Goal: Task Accomplishment & Management: Use online tool/utility

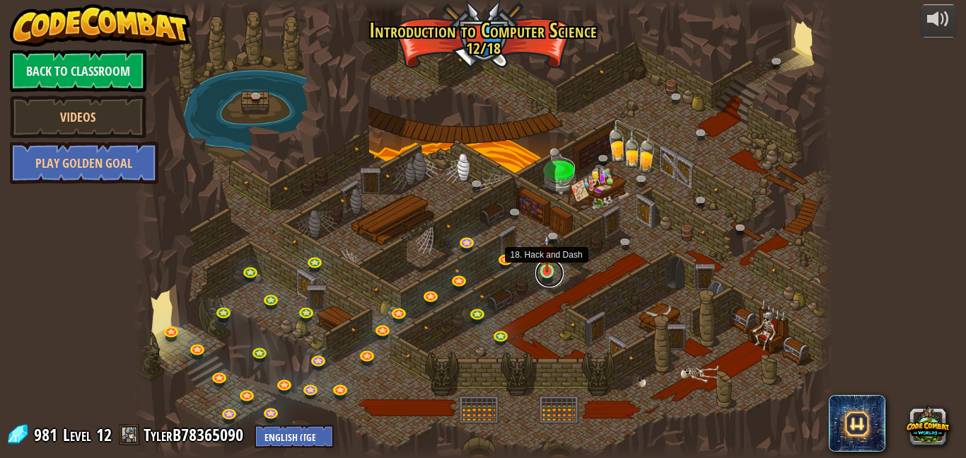
click at [548, 273] on link at bounding box center [549, 273] width 28 height 28
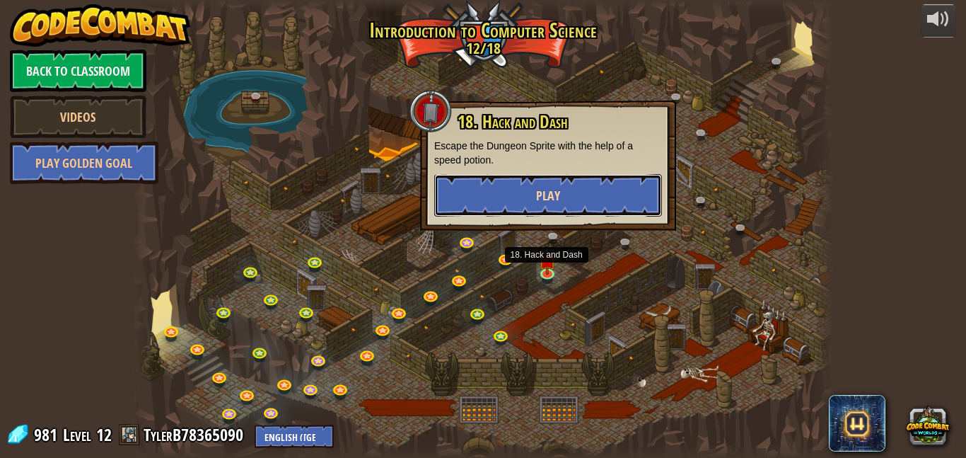
click at [559, 196] on span "Play" at bounding box center [548, 196] width 24 height 18
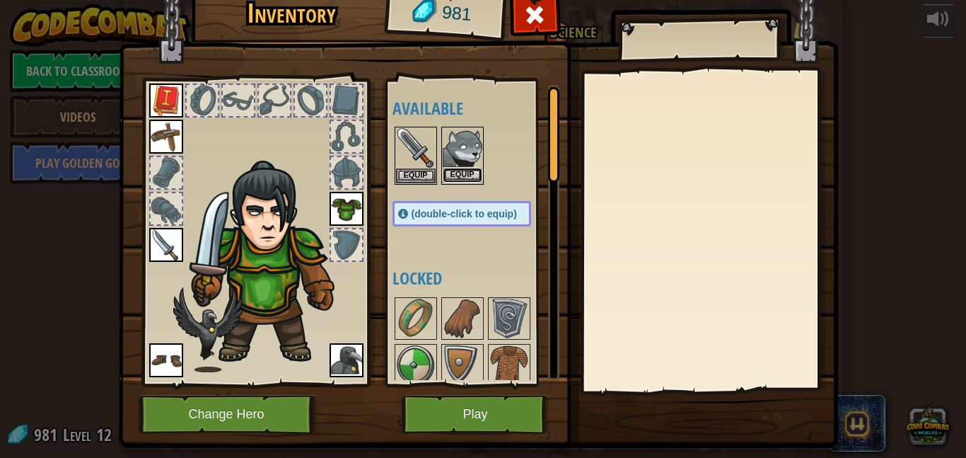
click at [463, 175] on button "Equip" at bounding box center [463, 175] width 40 height 15
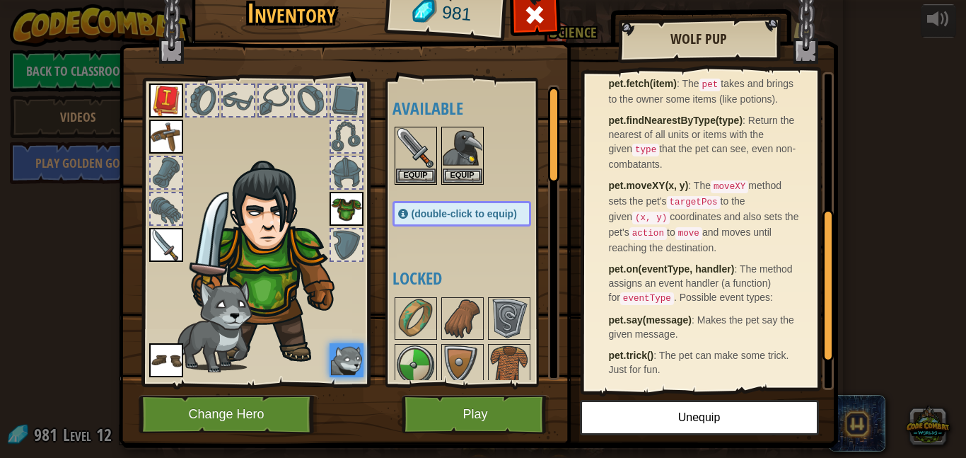
scroll to position [364, 0]
click at [483, 405] on button "Play" at bounding box center [476, 414] width 148 height 39
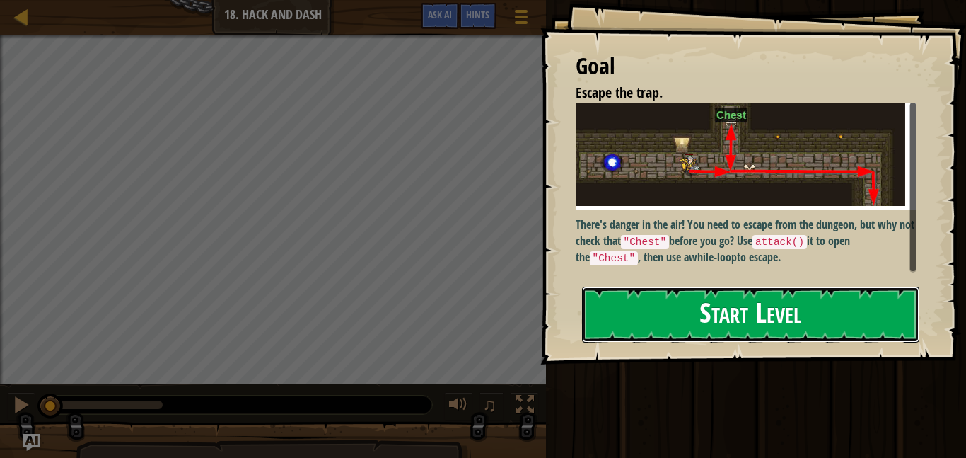
click at [629, 286] on button "Start Level" at bounding box center [750, 314] width 337 height 56
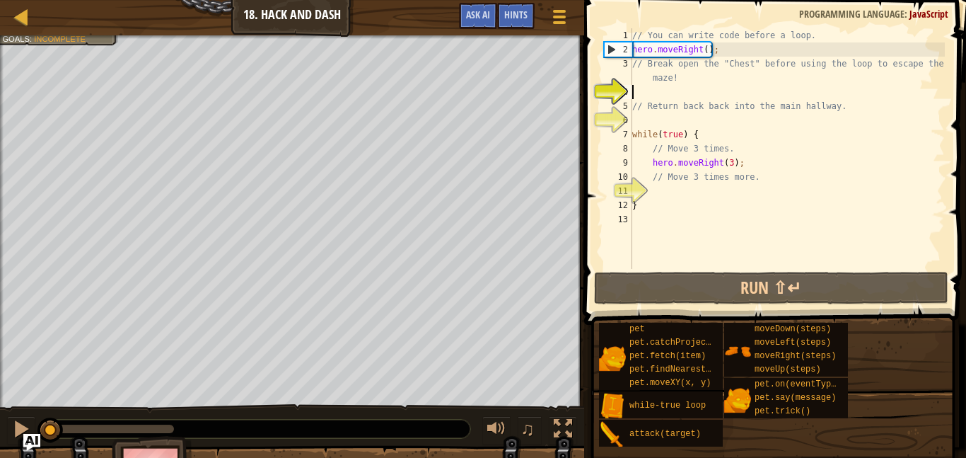
type textarea "h"
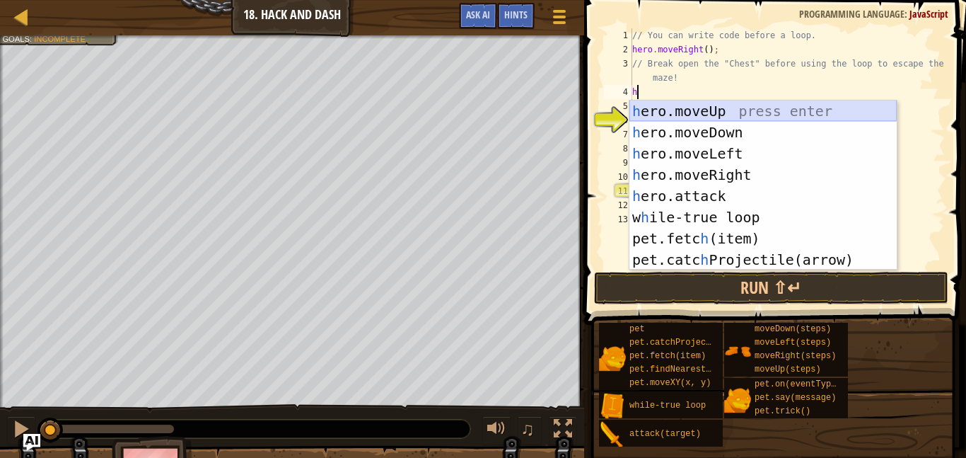
click at [709, 110] on div "h ero.moveUp press enter h ero.moveDown press enter h ero.moveLeft press enter …" at bounding box center [763, 206] width 267 height 212
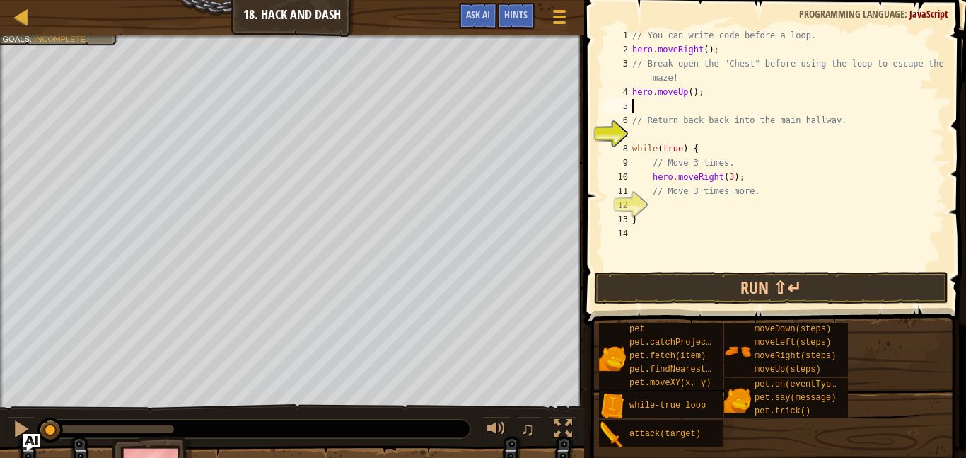
type textarea "h"
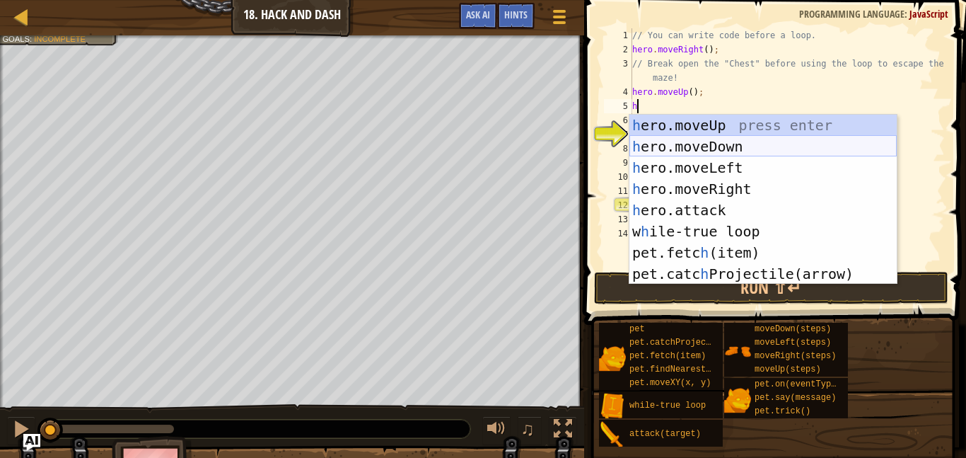
click at [711, 151] on div "h ero.moveUp press enter h ero.moveDown press enter h ero.moveLeft press enter …" at bounding box center [763, 221] width 267 height 212
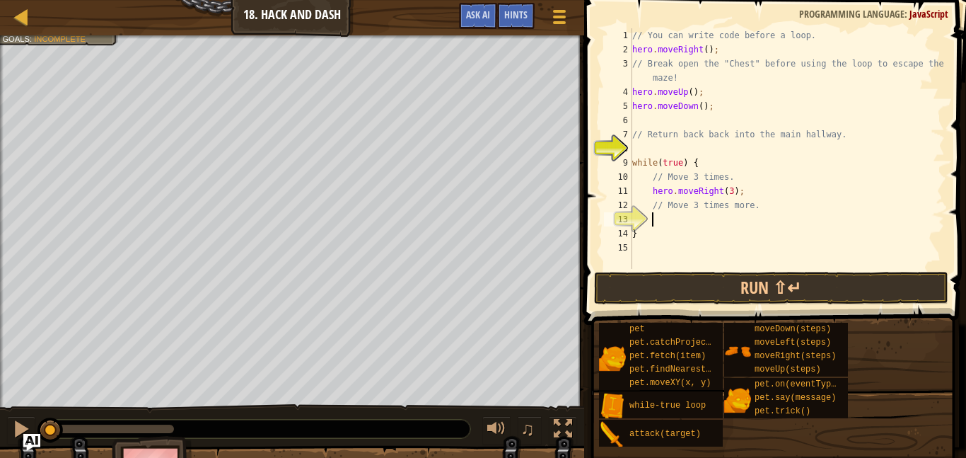
click at [749, 214] on div "// You can write code before a loop. hero . moveRight ( ) ; // Break open the "…" at bounding box center [787, 162] width 315 height 269
type textarea "h"
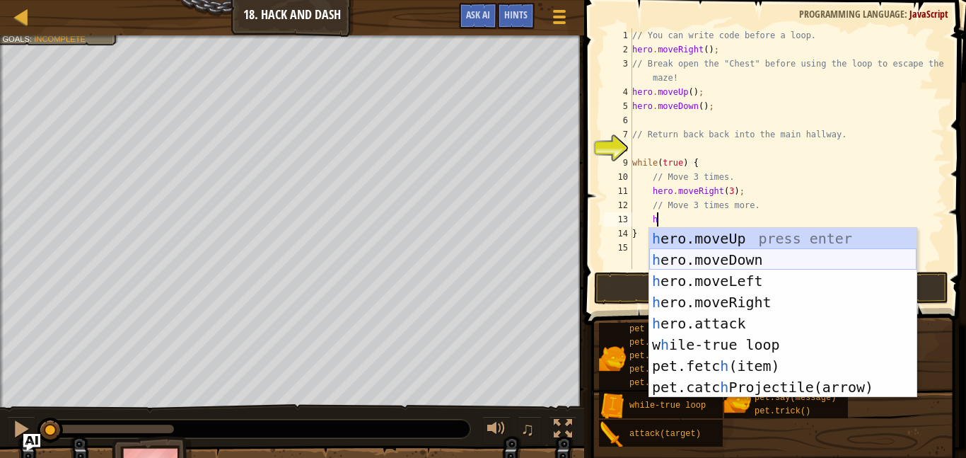
click at [748, 256] on div "h ero.moveUp press enter h ero.moveDown press enter h ero.moveLeft press enter …" at bounding box center [782, 334] width 267 height 212
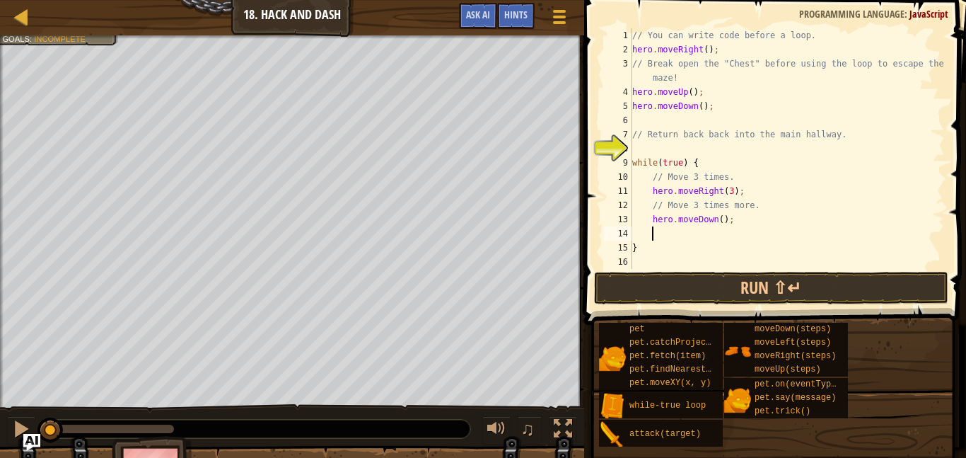
click at [721, 221] on div "// You can write code before a loop. hero . moveRight ( ) ; // Break open the "…" at bounding box center [787, 162] width 315 height 269
click at [734, 288] on button "Run ⇧↵" at bounding box center [771, 288] width 354 height 33
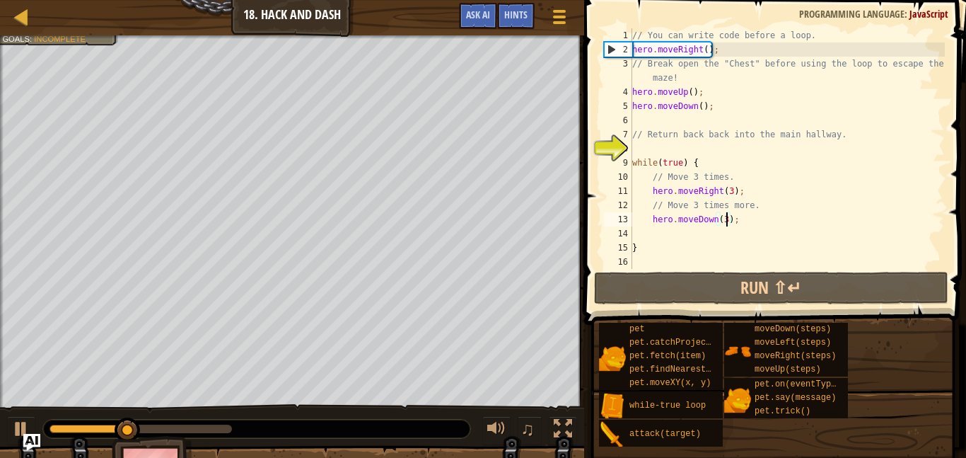
click at [747, 79] on div "// You can write code before a loop. hero . moveRight ( ) ; // Break open the "…" at bounding box center [787, 162] width 315 height 269
type textarea "// Break open the "Chest" before using the loop to escape the maze!"
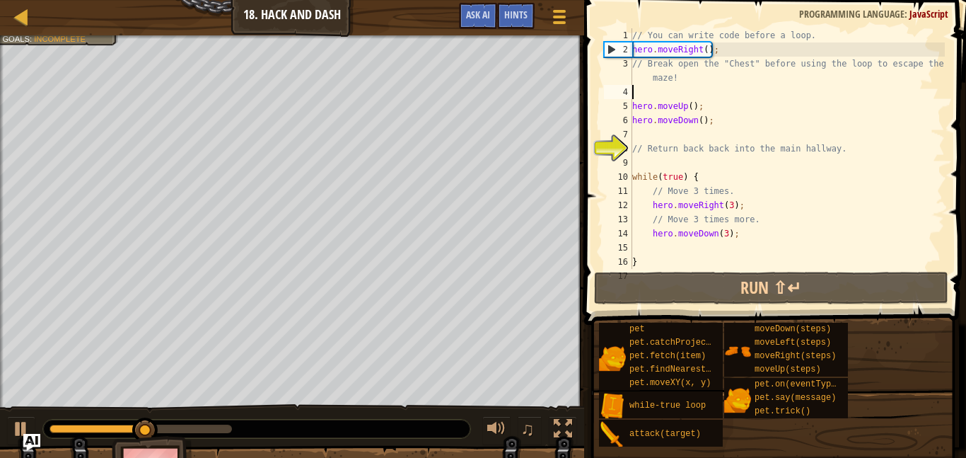
scroll to position [6, 0]
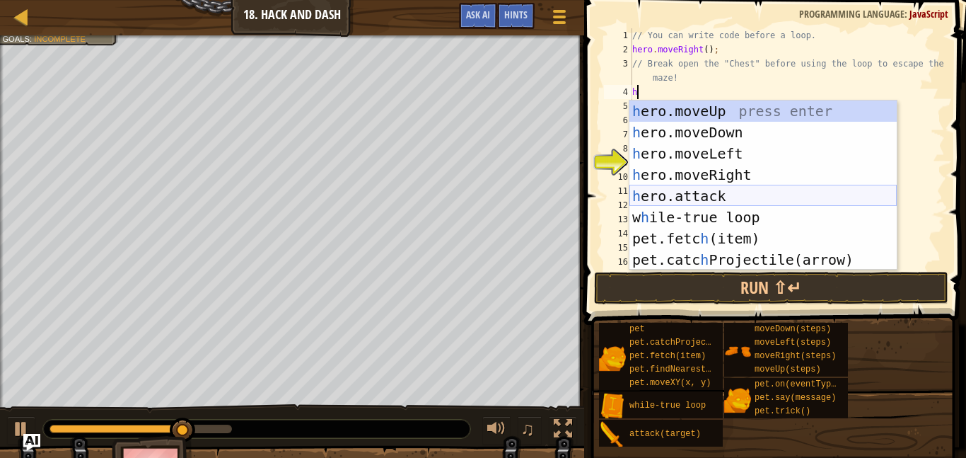
click at [746, 197] on div "h ero.moveUp press enter h ero.moveDown press enter h ero.moveLeft press enter …" at bounding box center [763, 206] width 267 height 212
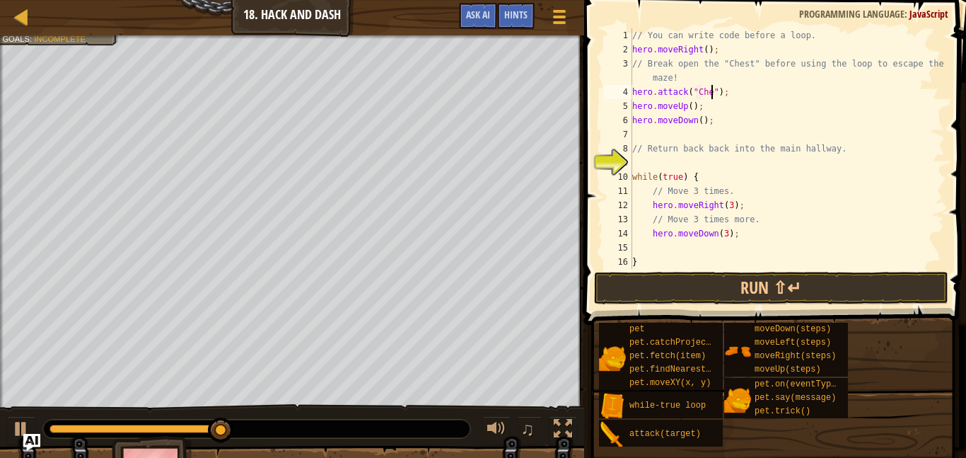
scroll to position [6, 13]
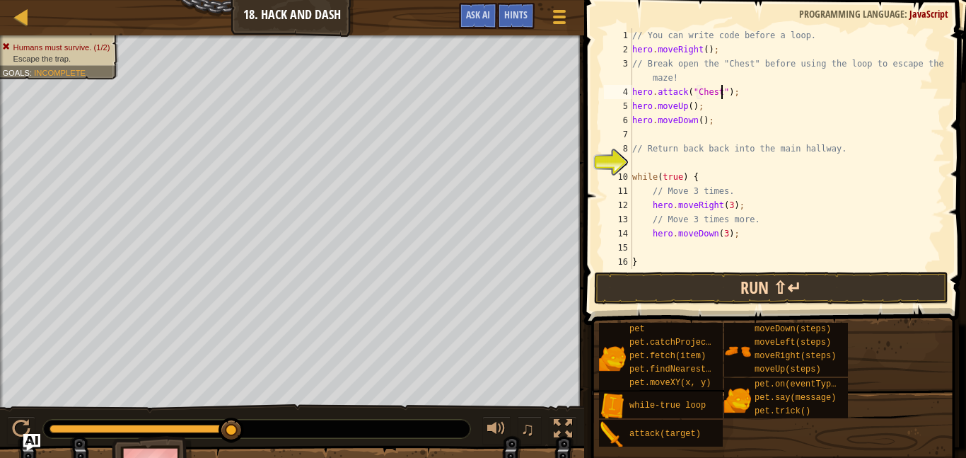
type textarea "hero.attack("Chest");"
click at [817, 279] on button "Run ⇧↵" at bounding box center [771, 288] width 354 height 33
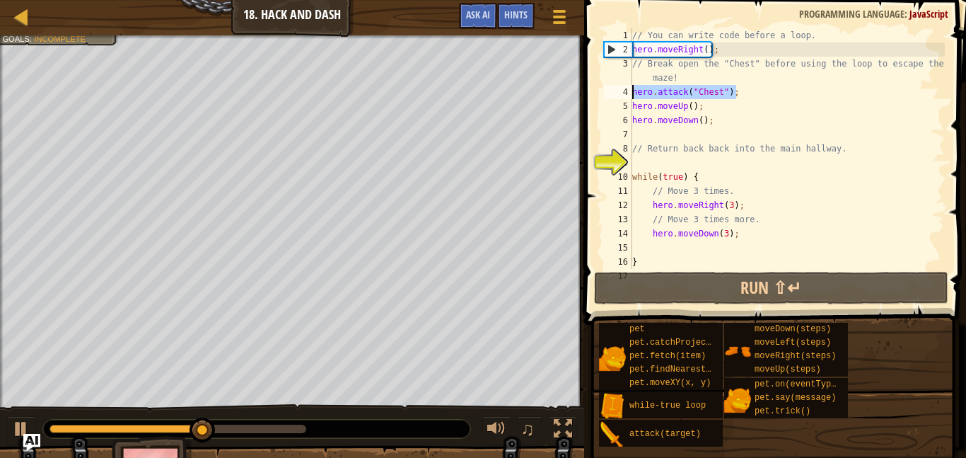
drag, startPoint x: 741, startPoint y: 91, endPoint x: 634, endPoint y: 92, distance: 106.8
click at [634, 92] on div "// You can write code before a loop. hero . moveRight ( ) ; // Break open the "…" at bounding box center [787, 162] width 315 height 269
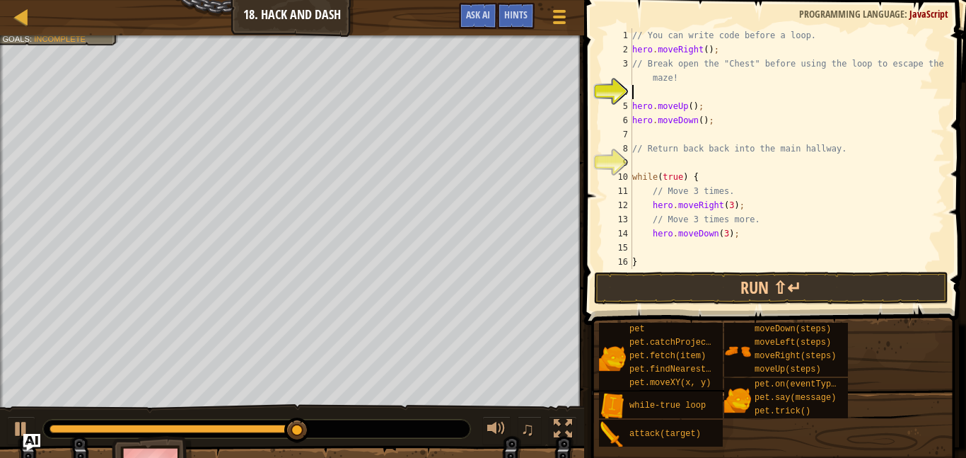
type textarea "hero.moveUp();"
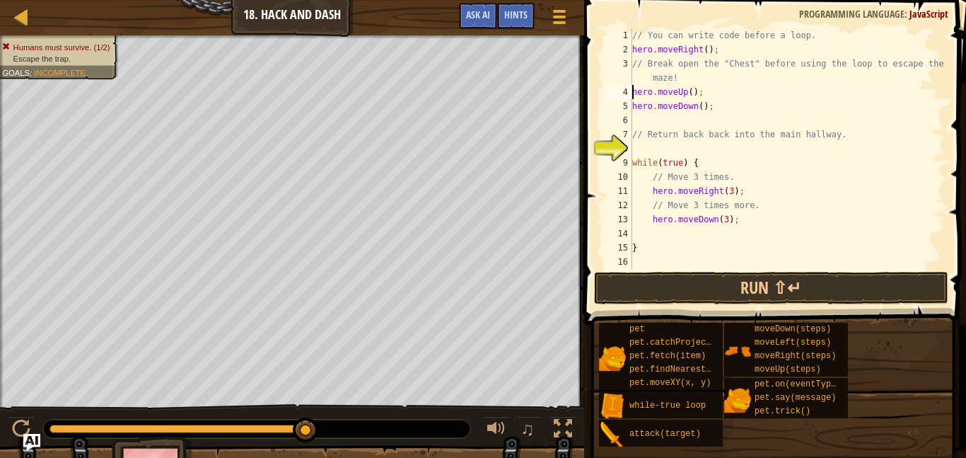
click at [726, 98] on div "// You can write code before a loop. hero . moveRight ( ) ; // Break open the "…" at bounding box center [787, 162] width 315 height 269
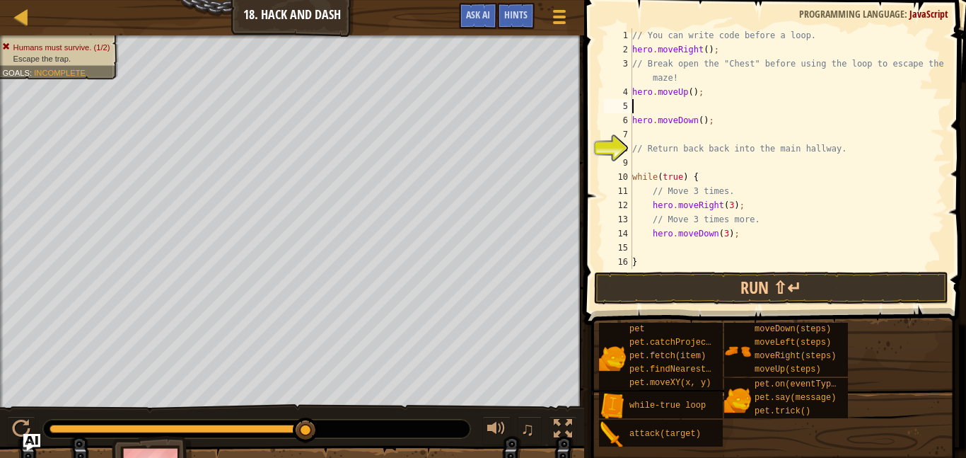
paste textarea "hero.attack("Chest");"
type textarea "hero.attack("Chest");"
click at [808, 286] on button "Run ⇧↵" at bounding box center [771, 288] width 354 height 33
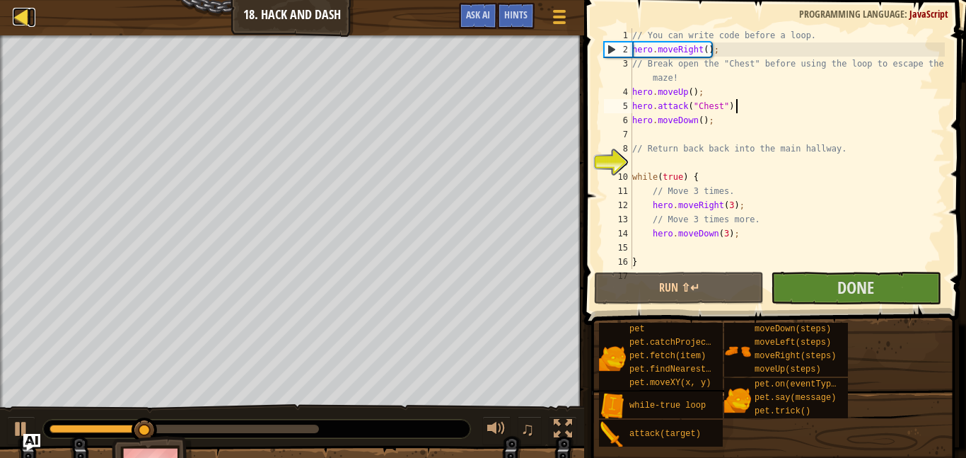
click at [21, 17] on div at bounding box center [22, 17] width 18 height 18
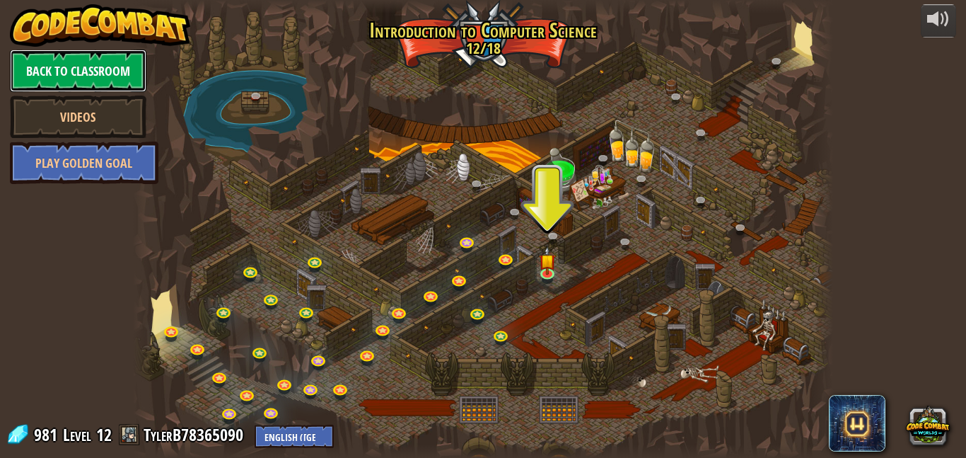
click at [101, 78] on link "Back to Classroom" at bounding box center [78, 71] width 137 height 42
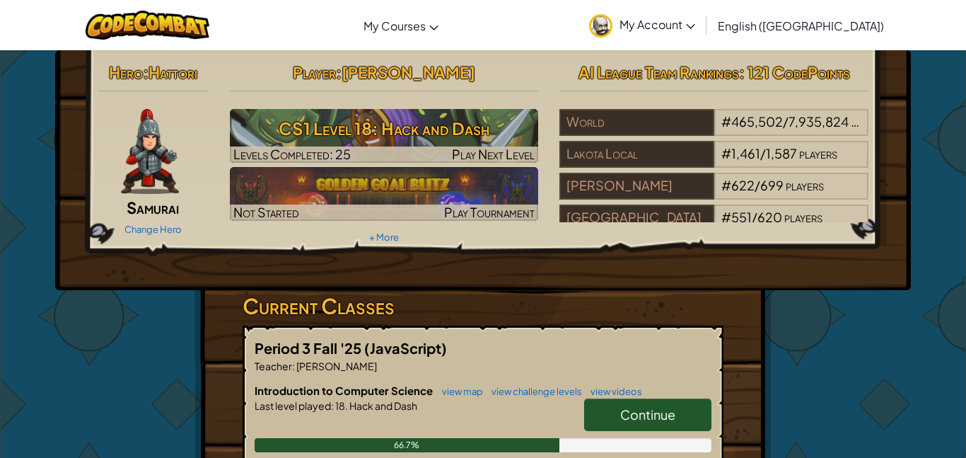
click at [637, 404] on link "Continue" at bounding box center [647, 414] width 127 height 33
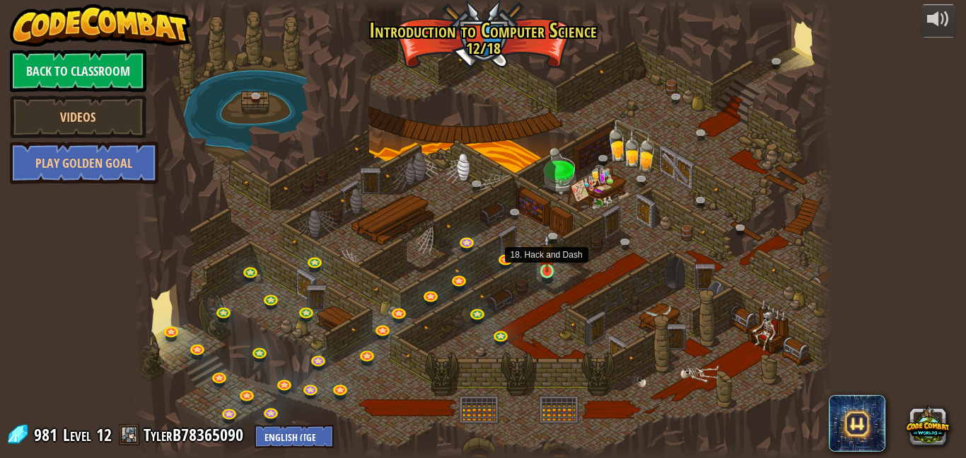
click at [546, 271] on img at bounding box center [547, 253] width 16 height 38
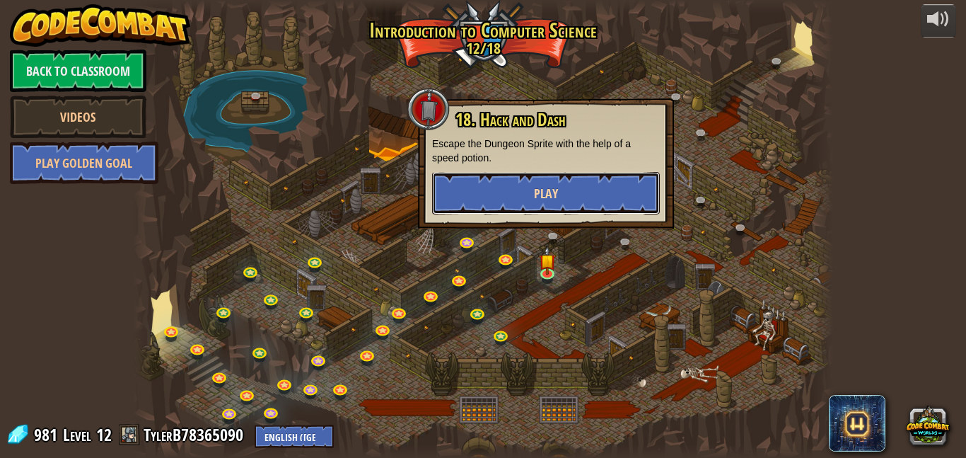
click at [506, 194] on button "Play" at bounding box center [546, 193] width 228 height 42
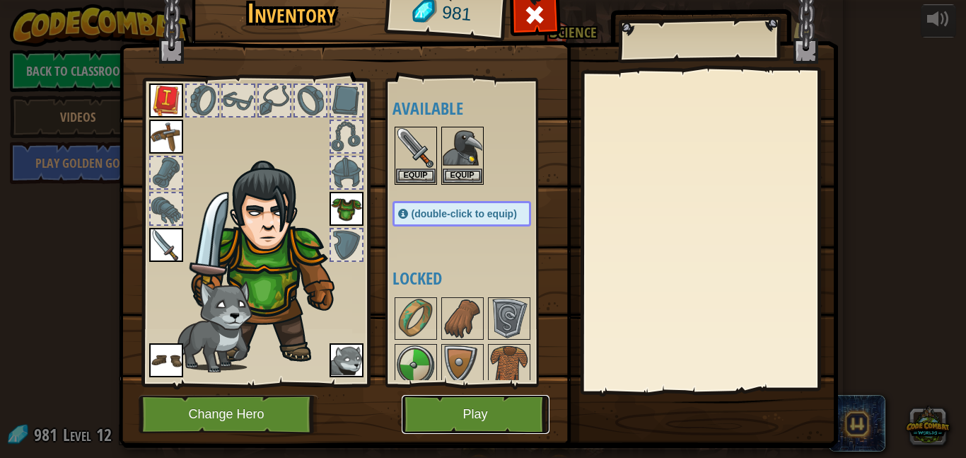
click at [521, 410] on button "Play" at bounding box center [476, 414] width 148 height 39
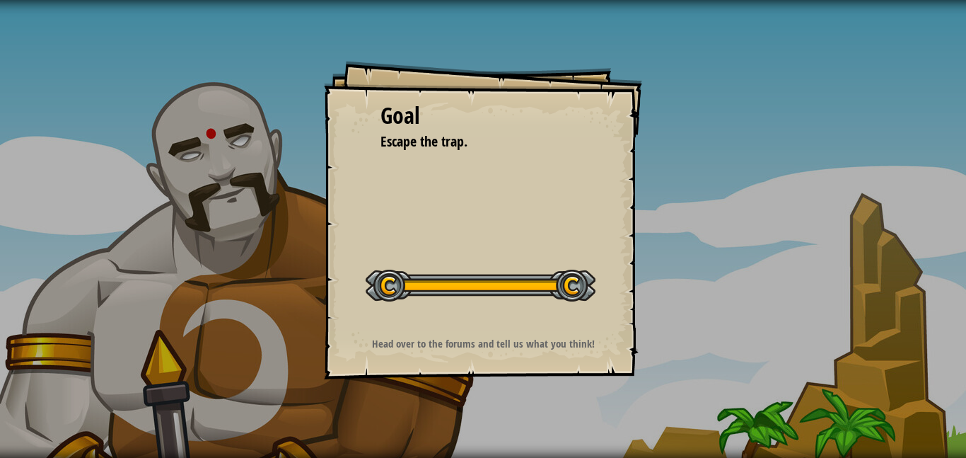
click at [0, 0] on button "Start Level" at bounding box center [0, 0] width 0 height 0
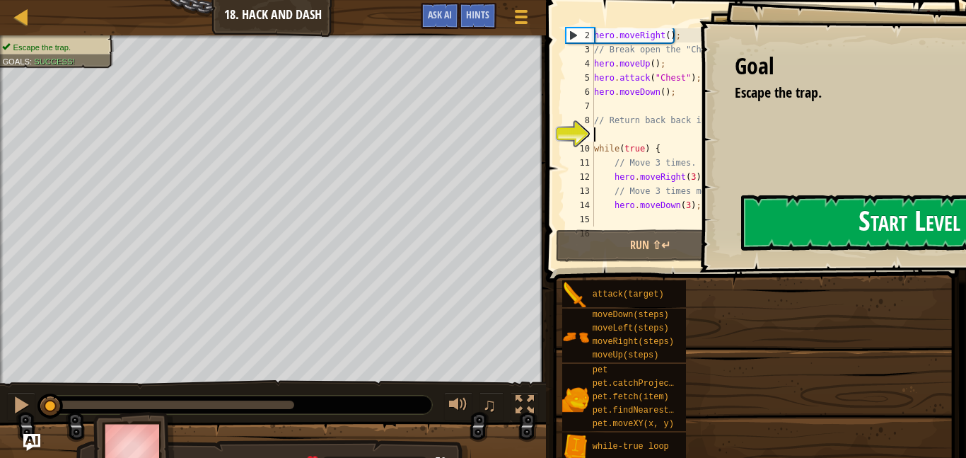
scroll to position [14, 0]
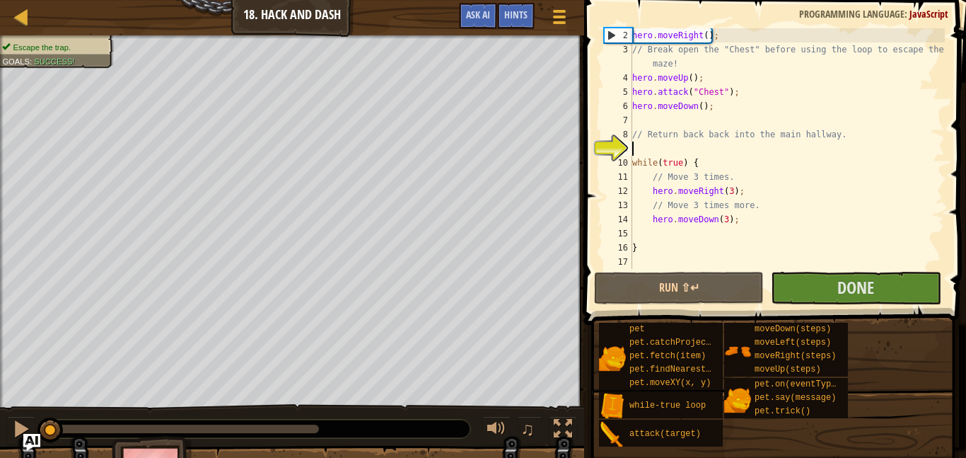
click at [835, 244] on div "hero . moveRight ( ) ; // Break open the "Chest" before using the loop to escap…" at bounding box center [787, 162] width 315 height 269
type textarea "}"
click at [817, 282] on button "Done" at bounding box center [856, 288] width 170 height 33
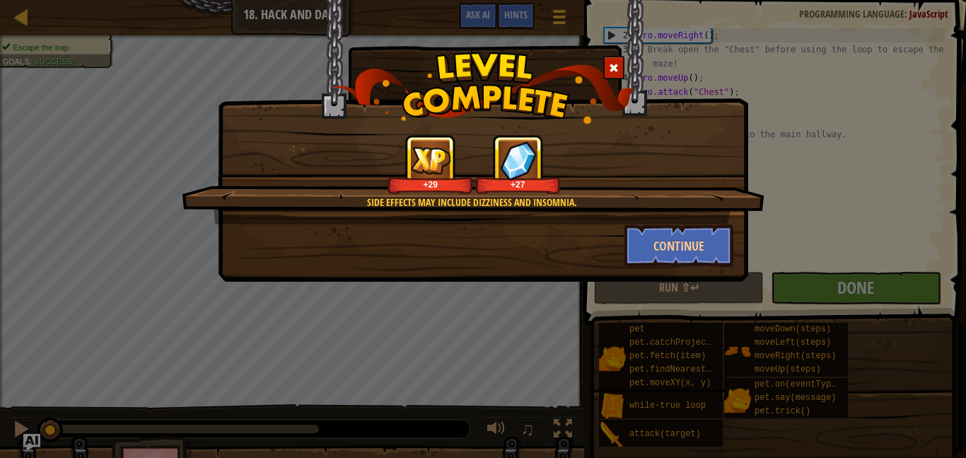
click at [728, 296] on div "Side effects may include dizziness and insomnia. +29 +27 Continue" at bounding box center [483, 229] width 966 height 458
click at [666, 248] on button "Continue" at bounding box center [680, 245] width 110 height 42
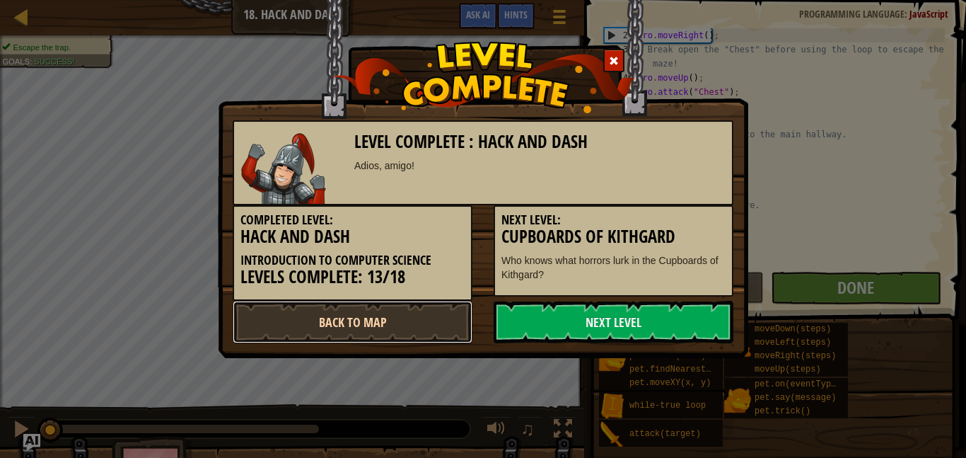
click at [446, 323] on link "Back to Map" at bounding box center [353, 322] width 240 height 42
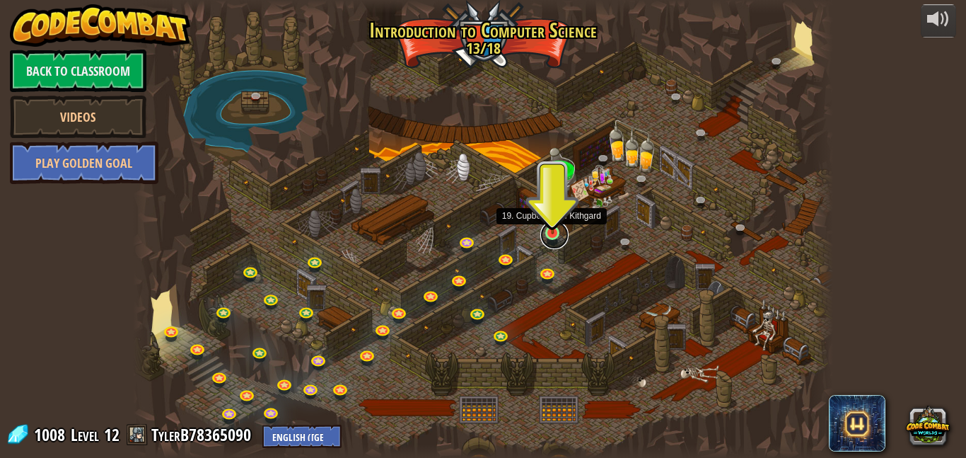
click at [560, 233] on link at bounding box center [554, 235] width 28 height 28
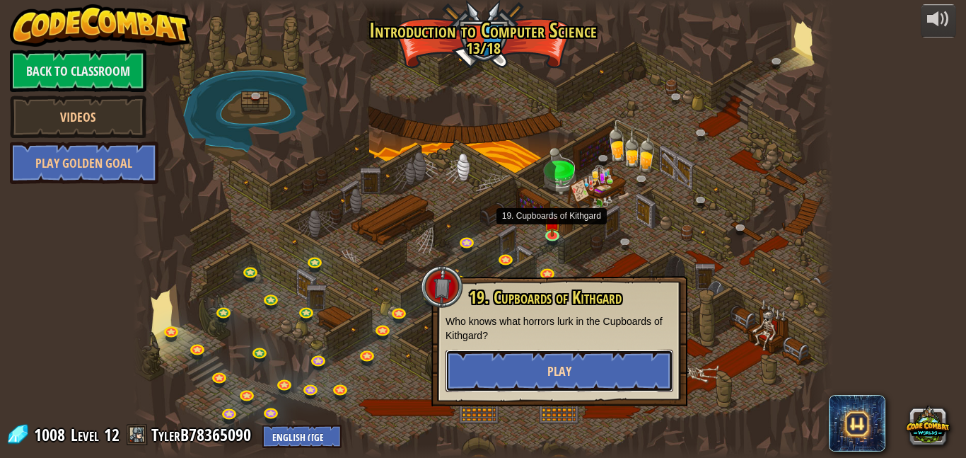
click at [544, 364] on button "Play" at bounding box center [560, 370] width 228 height 42
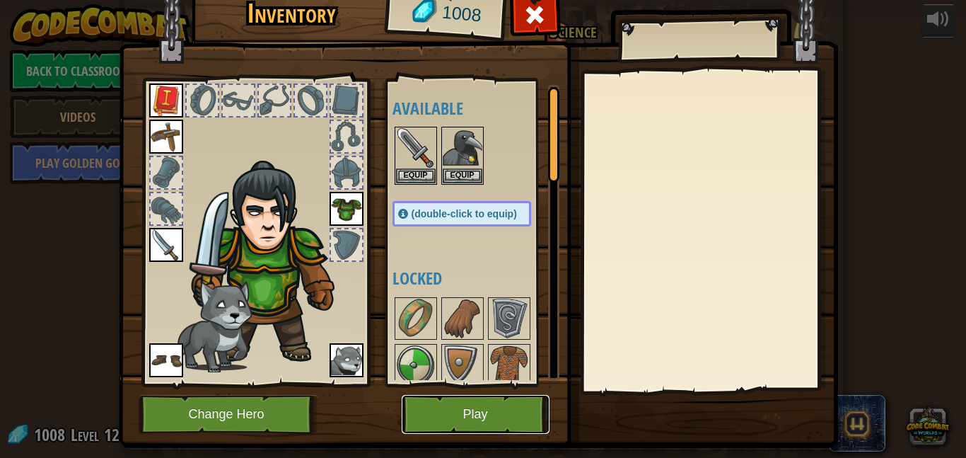
click at [499, 405] on button "Play" at bounding box center [476, 414] width 148 height 39
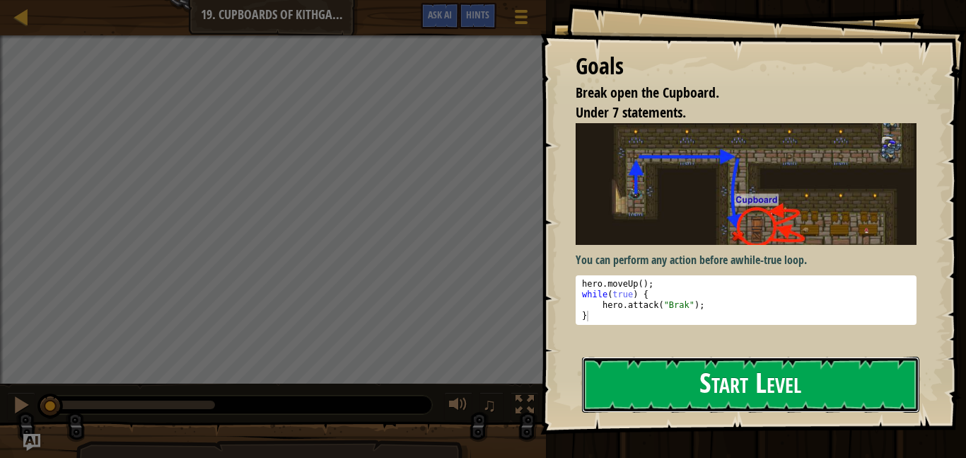
click at [714, 357] on button "Start Level" at bounding box center [750, 385] width 337 height 56
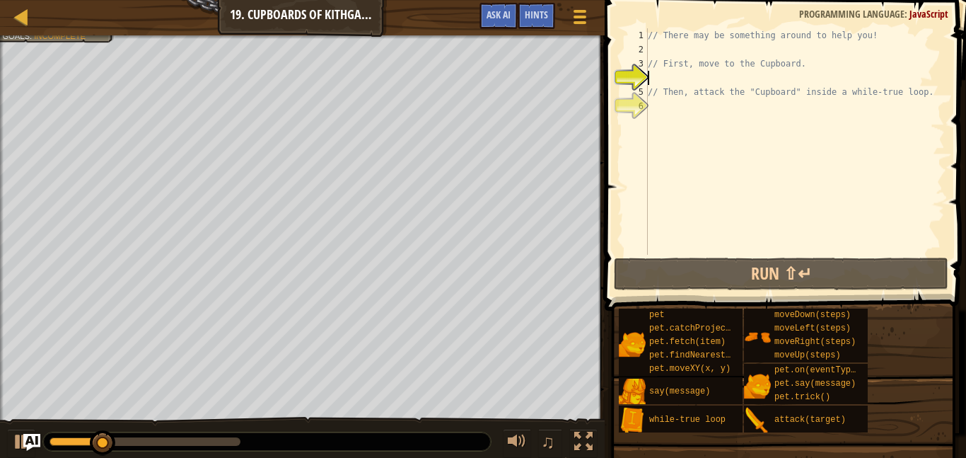
click at [720, 48] on div "// There may be something around to help you! // First, move to the Cupboard. /…" at bounding box center [795, 155] width 300 height 255
drag, startPoint x: 177, startPoint y: 441, endPoint x: 26, endPoint y: 421, distance: 152.0
click at [26, 421] on div "♫" at bounding box center [302, 438] width 605 height 42
click at [29, 398] on div "Break open the Cupboard. Your hero must survive. Under 7 statements. Goals : In…" at bounding box center [483, 247] width 966 height 424
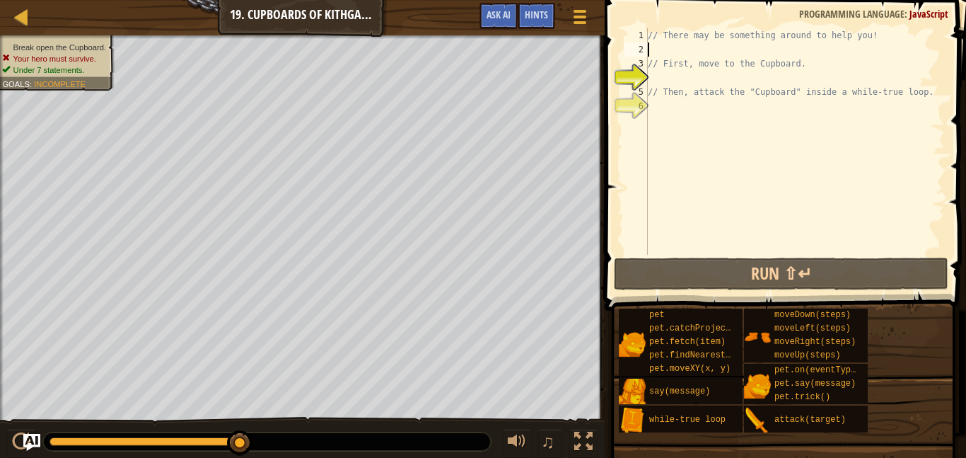
click at [734, 71] on div "// There may be something around to help you! // First, move to the Cupboard. /…" at bounding box center [795, 155] width 300 height 255
type textarea "h"
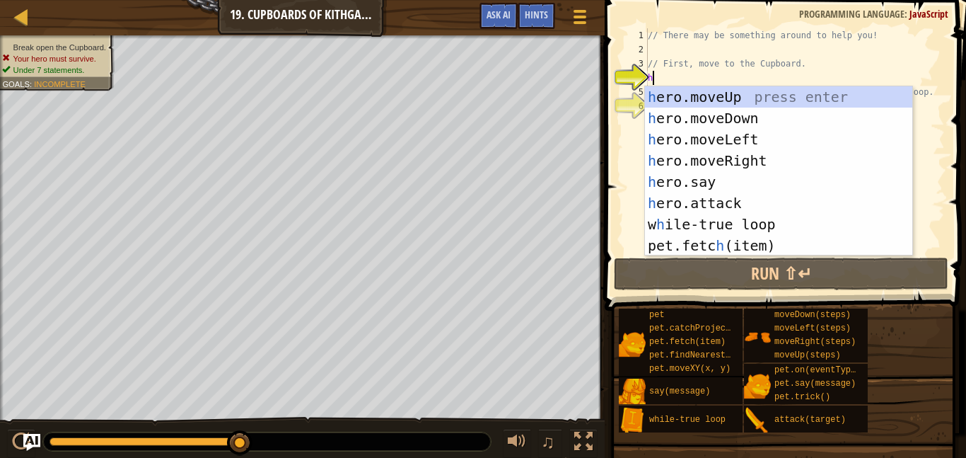
scroll to position [6, 0]
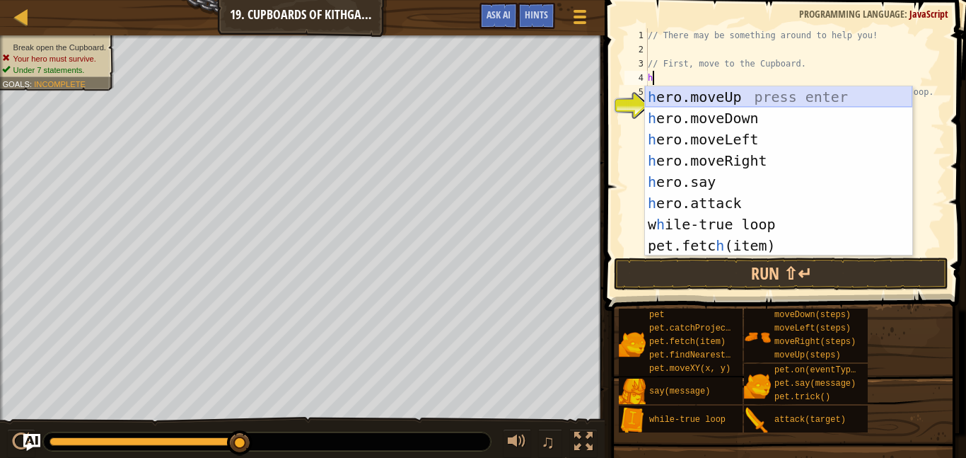
click at [725, 96] on div "h ero.moveUp press enter h ero.moveDown press enter h ero.moveLeft press enter …" at bounding box center [778, 192] width 267 height 212
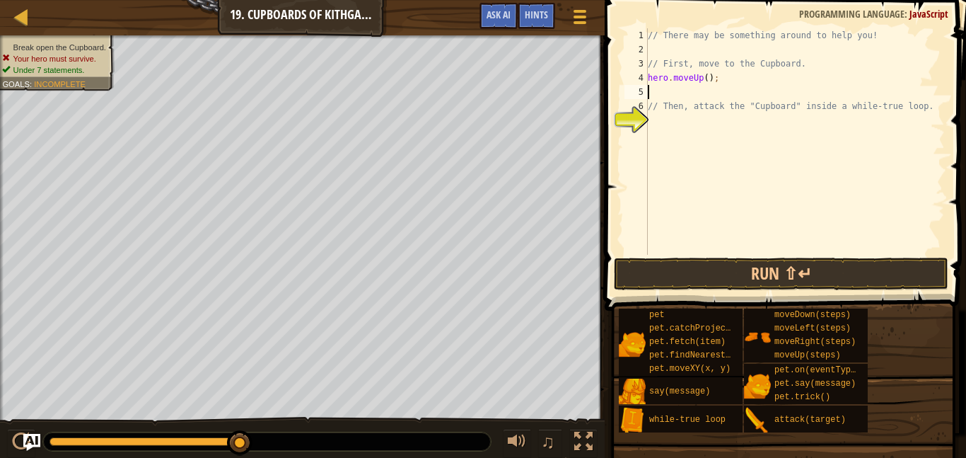
type textarea "h"
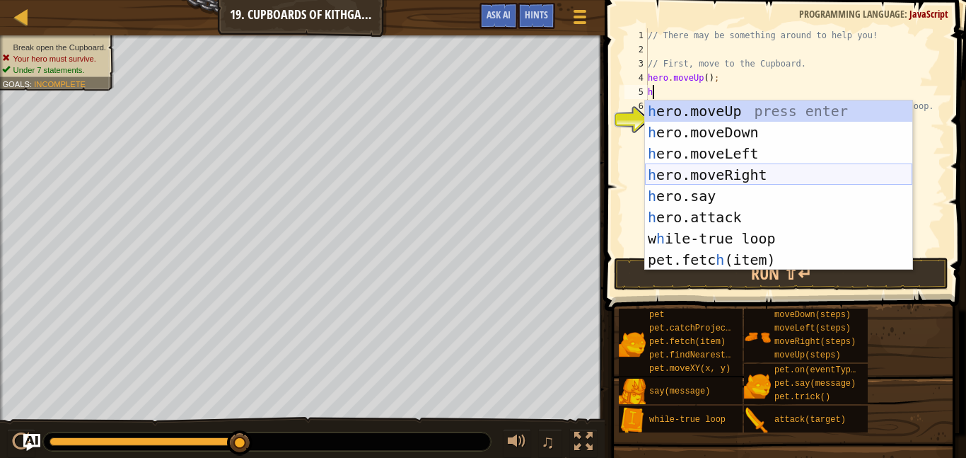
click at [721, 170] on div "h ero.moveUp press enter h ero.moveDown press enter h ero.moveLeft press enter …" at bounding box center [778, 206] width 267 height 212
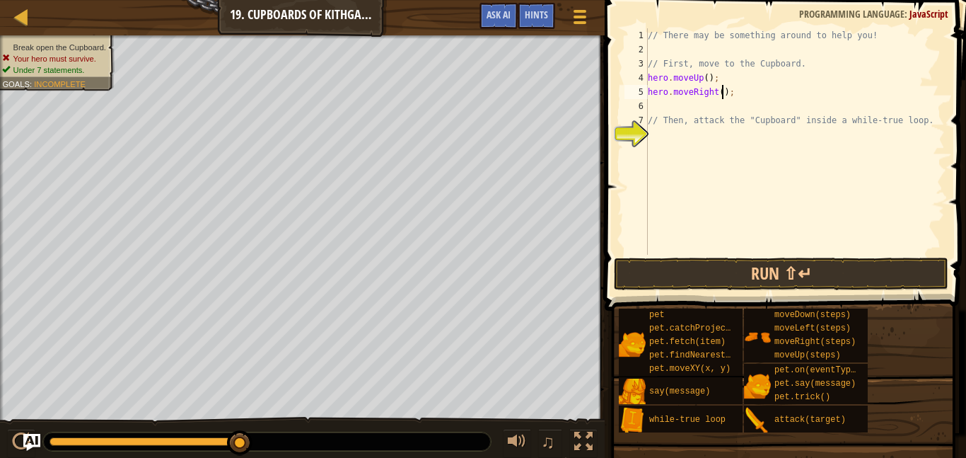
click at [722, 93] on div "// There may be something around to help you! // First, move to the Cupboard. h…" at bounding box center [795, 155] width 300 height 255
type textarea "hero.moveRight(2);"
click at [682, 108] on div "// There may be something around to help you! // First, move to the Cupboard. h…" at bounding box center [795, 155] width 300 height 255
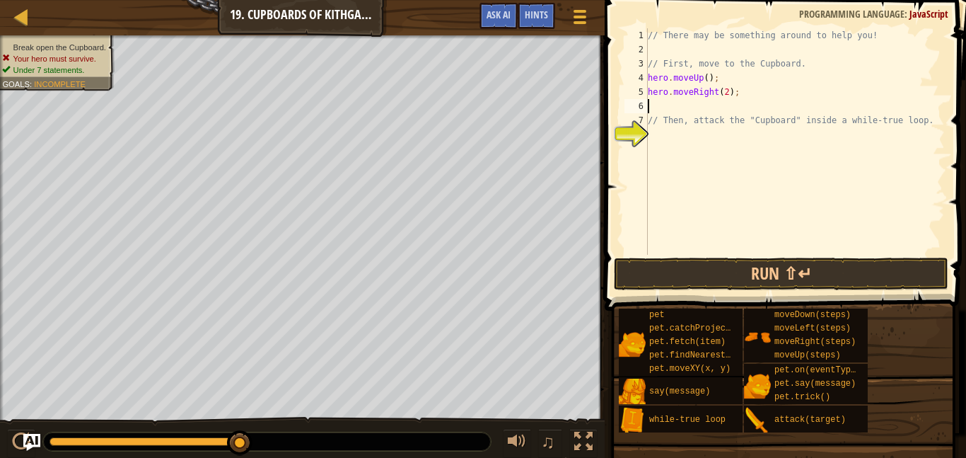
type textarea "h"
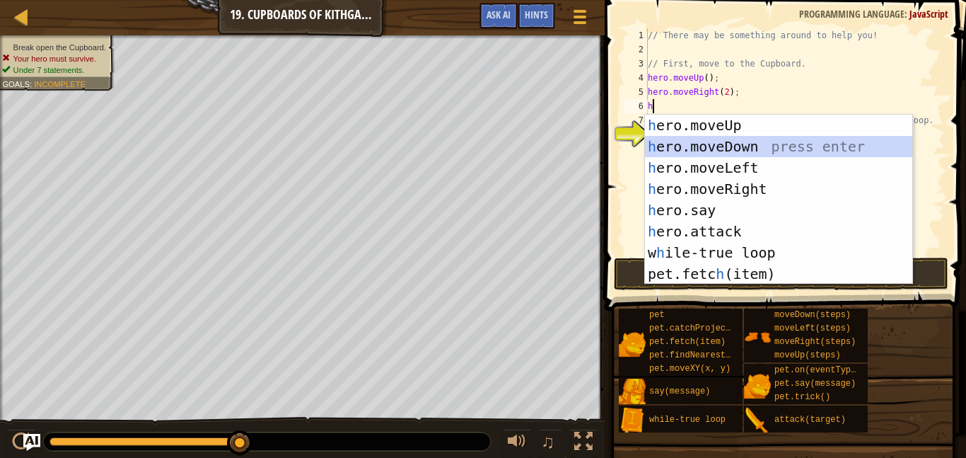
click at [683, 144] on div "h ero.moveUp press enter h ero.moveDown press enter h ero.moveLeft press enter …" at bounding box center [778, 221] width 267 height 212
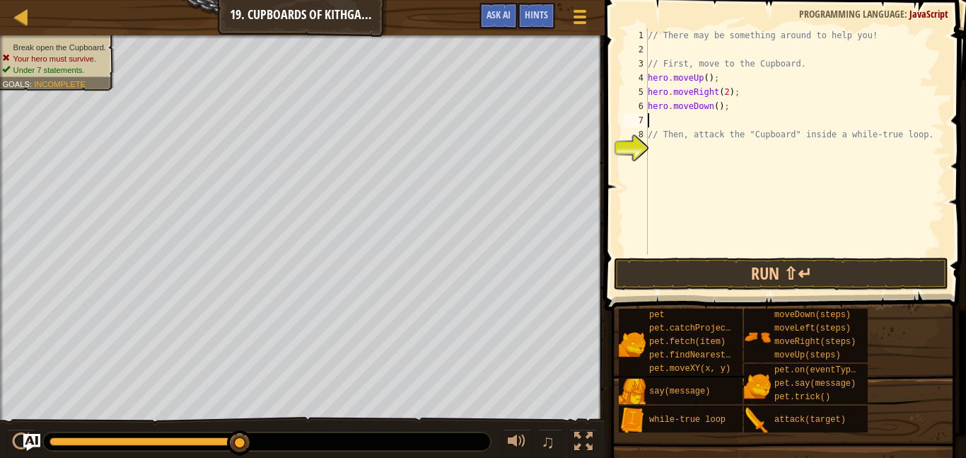
click at [718, 108] on div "// There may be something around to help you! // First, move to the Cupboard. h…" at bounding box center [795, 155] width 300 height 255
type textarea "hero.moveDown(2);"
click at [714, 116] on div "// There may be something around to help you! // First, move to the Cupboard. h…" at bounding box center [795, 155] width 300 height 255
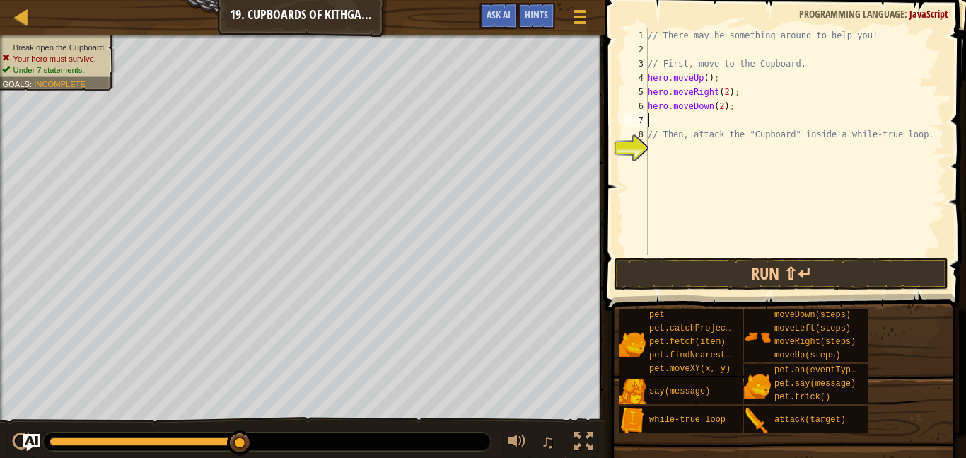
click at [714, 153] on div "// There may be something around to help you! // First, move to the Cupboard. h…" at bounding box center [795, 155] width 300 height 255
type textarea "h"
type textarea "w"
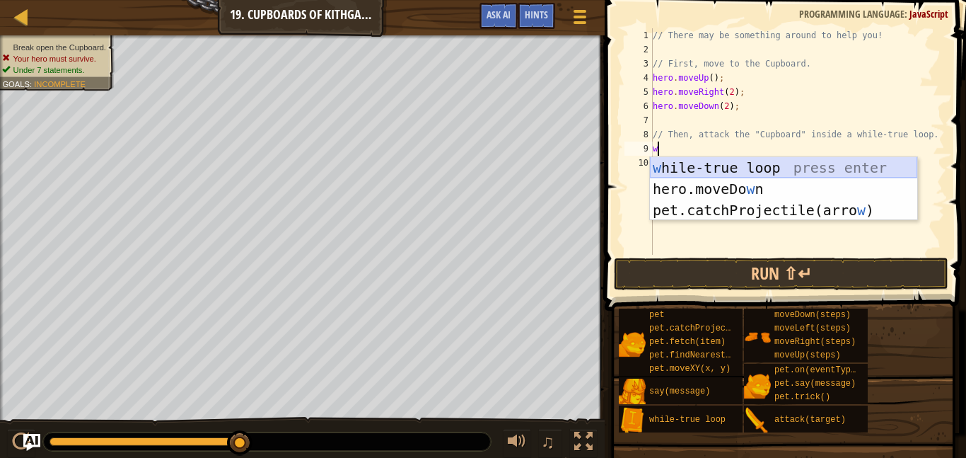
click at [726, 166] on div "w [PERSON_NAME]-true loop press enter hero.moveDo w n press enter pet.catchProj…" at bounding box center [783, 210] width 267 height 106
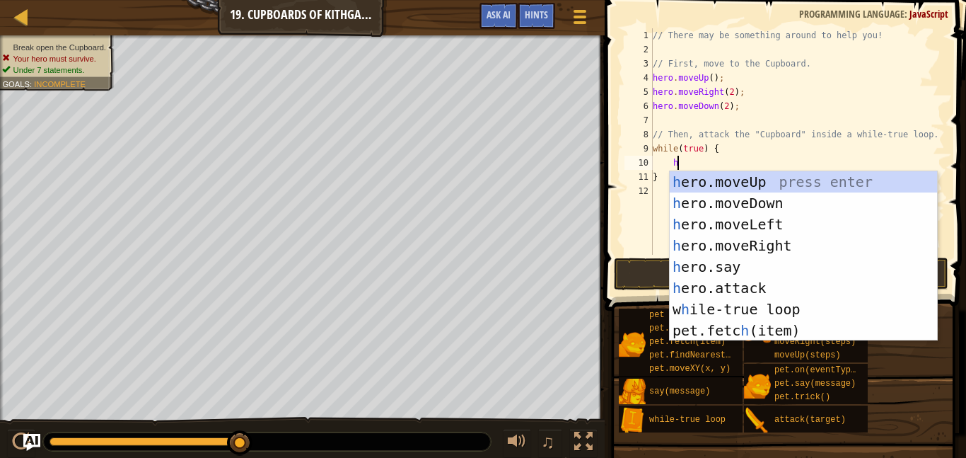
scroll to position [6, 3]
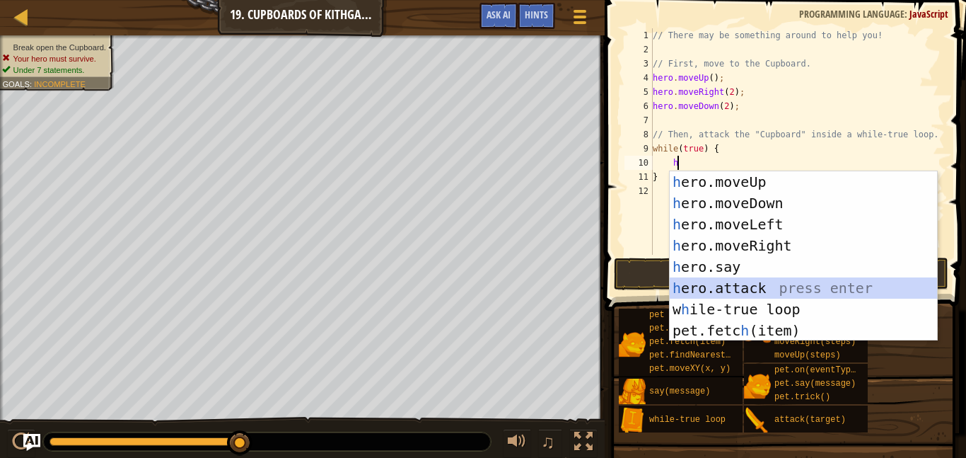
click at [734, 282] on div "h ero.moveUp press enter h ero.moveDown press enter h ero.moveLeft press enter …" at bounding box center [803, 277] width 267 height 212
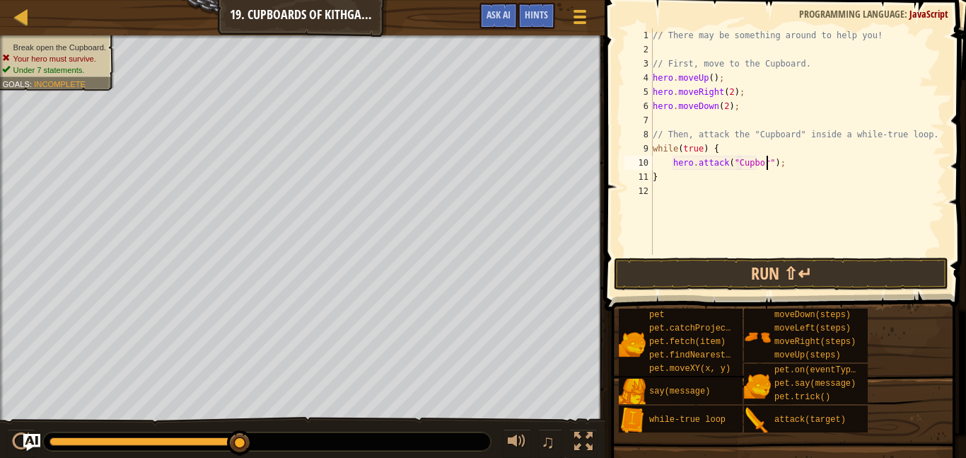
scroll to position [6, 17]
click at [804, 272] on button "Run ⇧↵" at bounding box center [781, 273] width 335 height 33
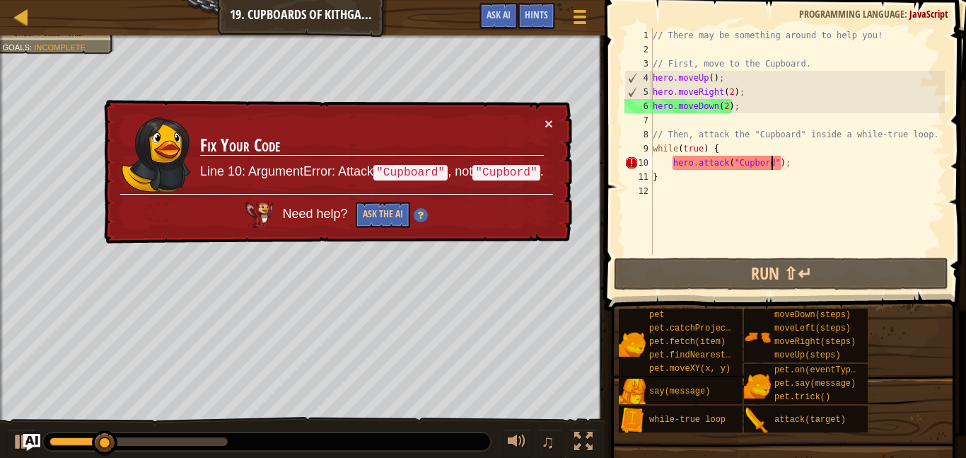
click at [781, 137] on div "// There may be something around to help you! // First, move to the Cupboard. h…" at bounding box center [797, 155] width 295 height 255
click at [767, 168] on div "// There may be something around to help you! // First, move to the Cupboard. h…" at bounding box center [797, 155] width 295 height 255
paste textarea "a"
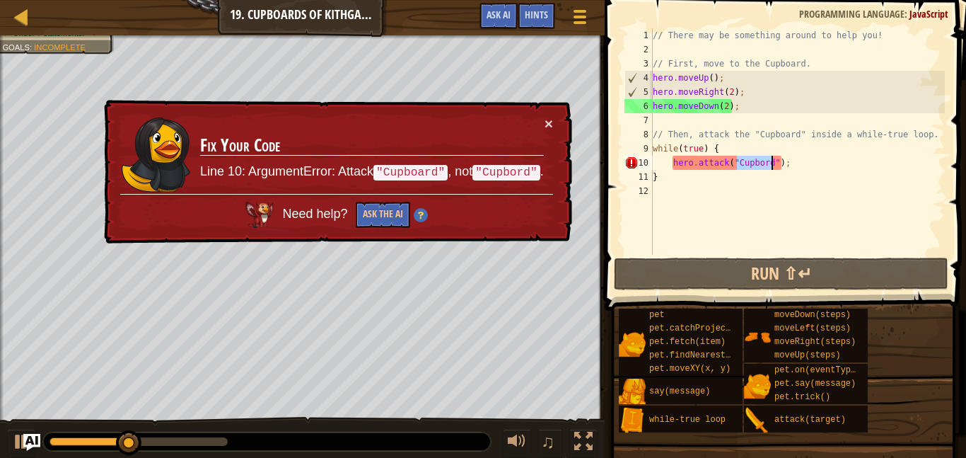
type textarea "hero.attack("Cupboard");"
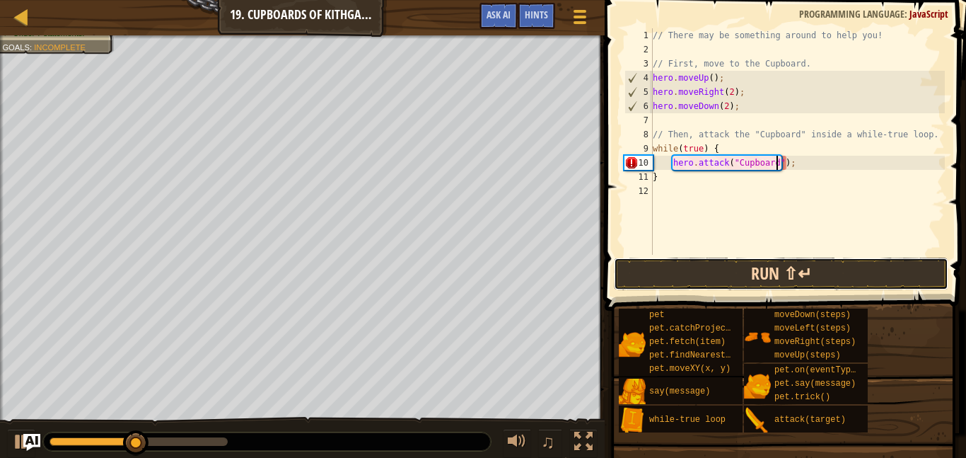
click at [767, 279] on button "Run ⇧↵" at bounding box center [781, 273] width 335 height 33
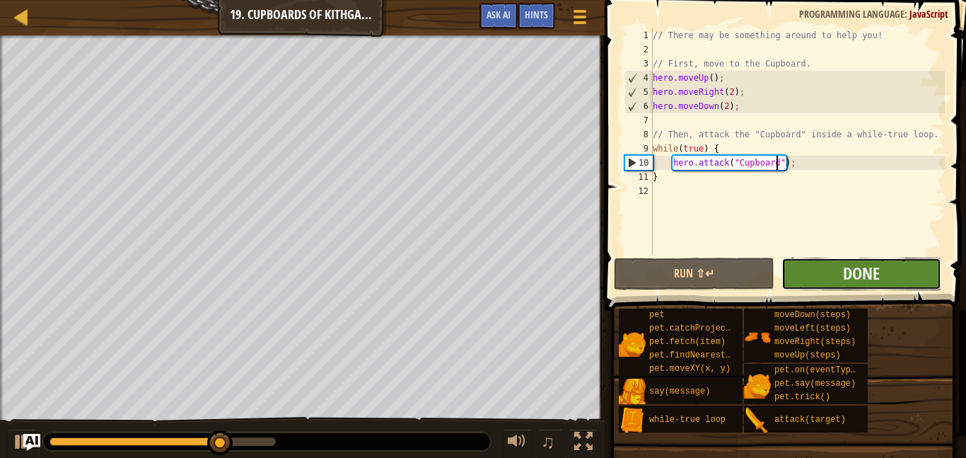
click at [830, 273] on button "Done" at bounding box center [862, 273] width 160 height 33
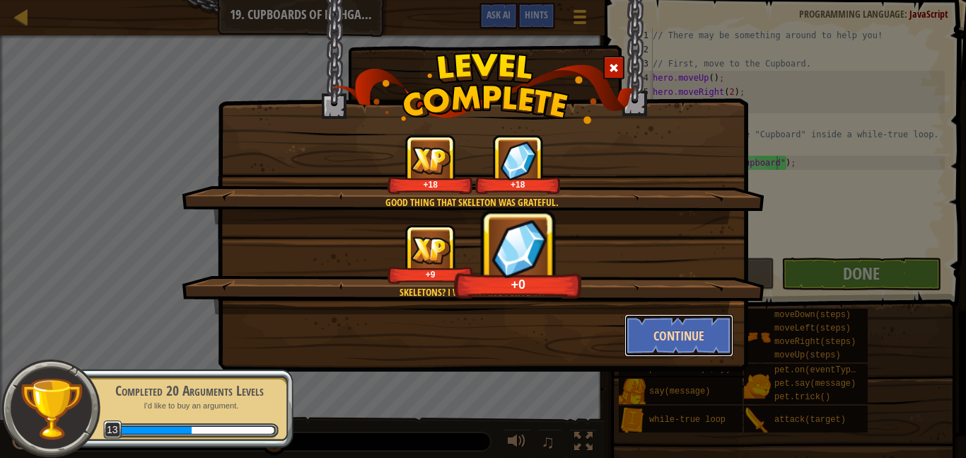
click at [674, 337] on button "Continue" at bounding box center [680, 335] width 110 height 42
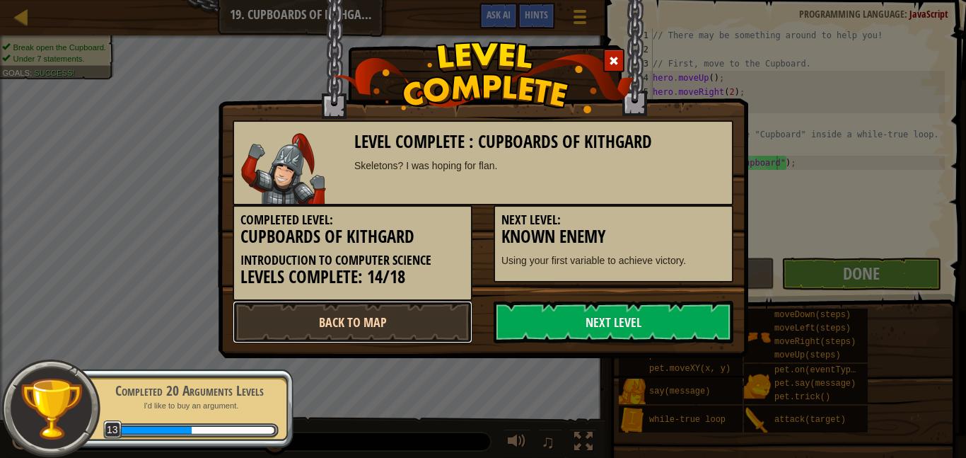
click at [422, 320] on link "Back to Map" at bounding box center [353, 322] width 240 height 42
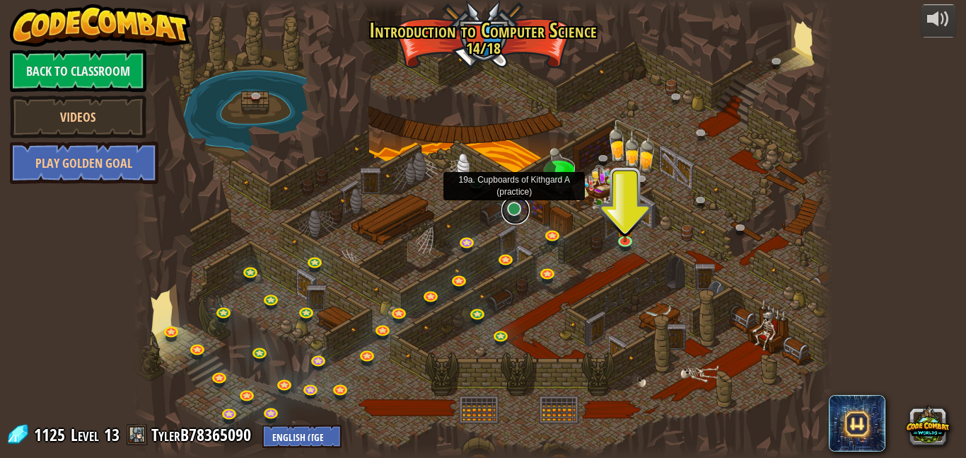
click at [506, 209] on link at bounding box center [516, 210] width 28 height 28
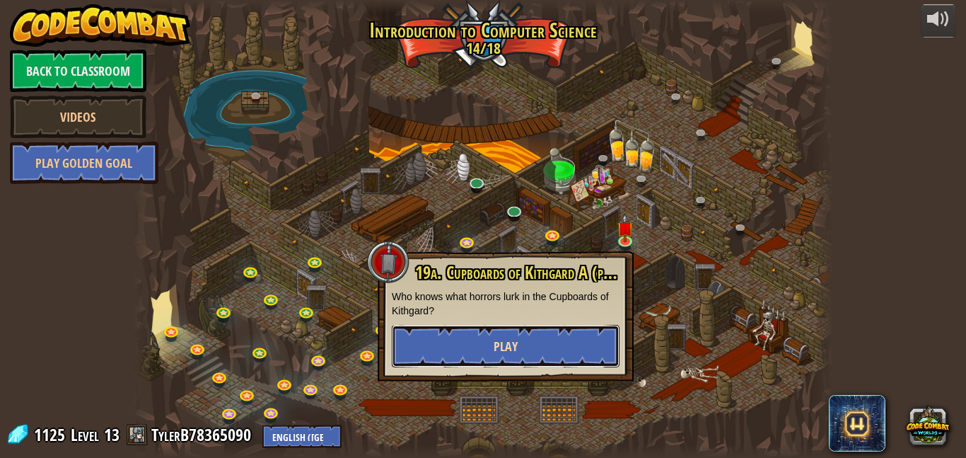
click at [508, 353] on span "Play" at bounding box center [506, 346] width 24 height 18
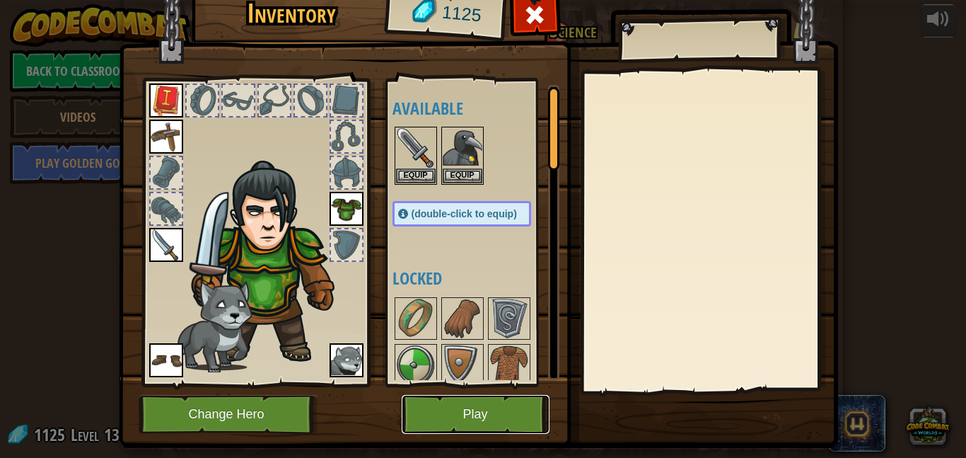
click at [504, 421] on button "Play" at bounding box center [476, 414] width 148 height 39
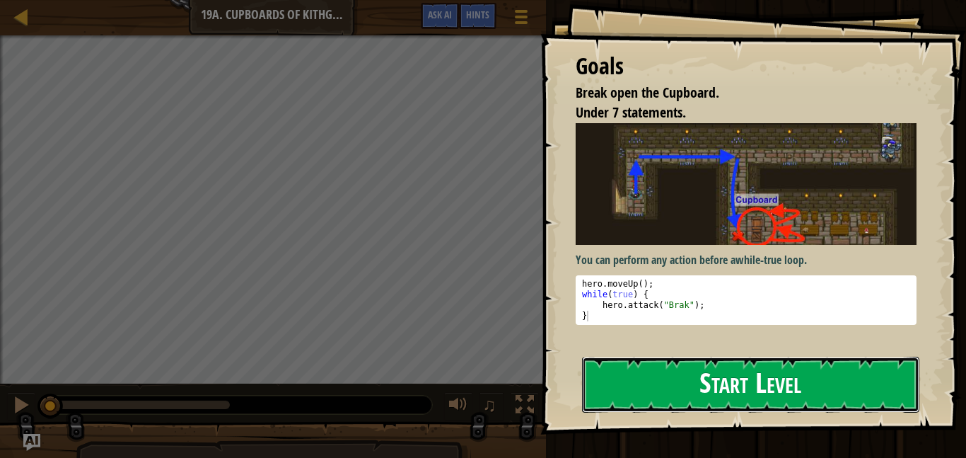
click at [637, 368] on button "Start Level" at bounding box center [750, 385] width 337 height 56
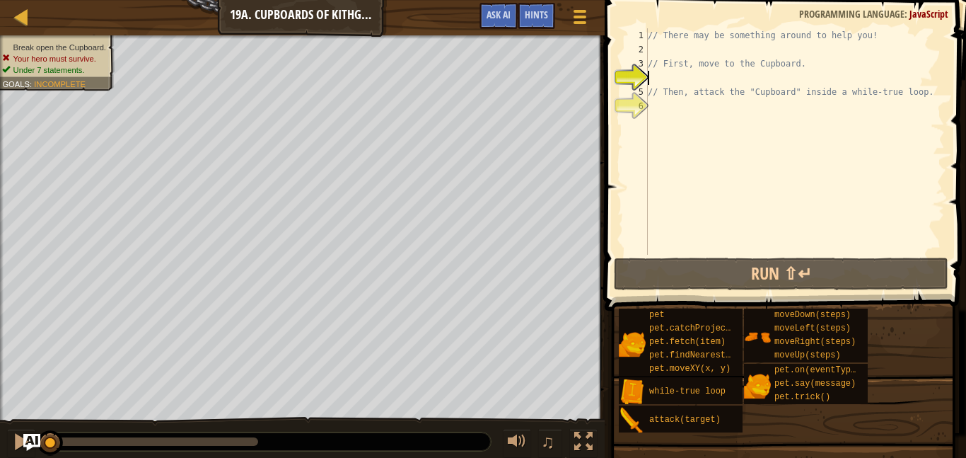
click at [718, 57] on div "// There may be something around to help you! // First, move to the Cupboard. /…" at bounding box center [795, 155] width 300 height 255
type textarea "// First, move to the Cupboard."
click at [717, 50] on div "// There may be something around to help you! // First, move to the Cupboard. /…" at bounding box center [795, 155] width 300 height 255
click at [707, 82] on div "// There may be something around to help you! // First, move to the Cupboard. /…" at bounding box center [795, 155] width 300 height 255
click at [692, 135] on div "// There may be something around to help you! // First, move to the Cupboard. /…" at bounding box center [795, 155] width 300 height 255
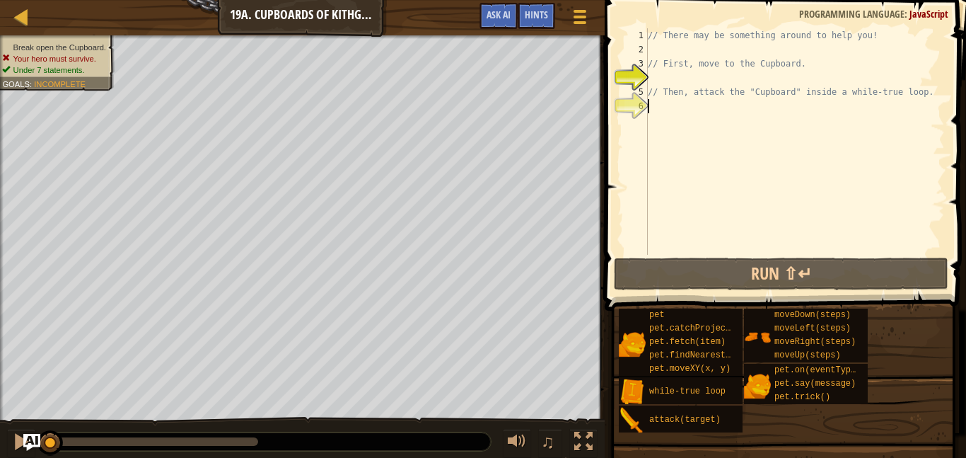
type textarea "h"
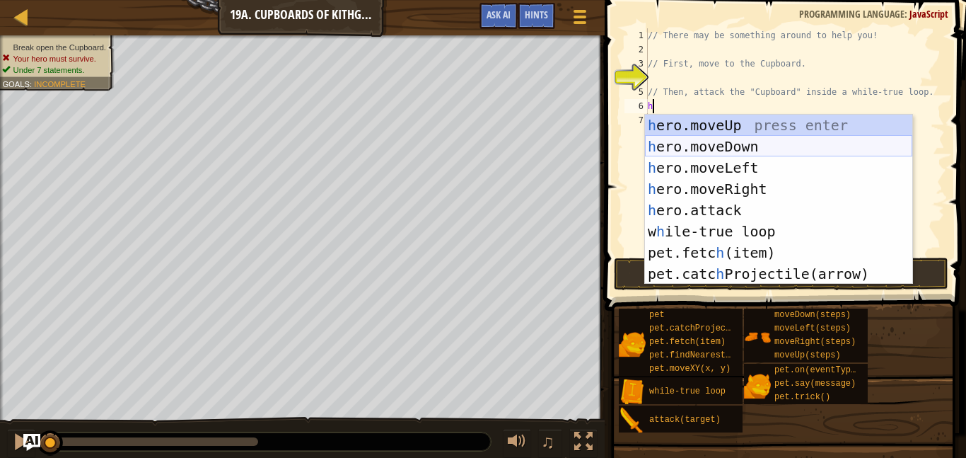
click at [710, 145] on div "h ero.moveUp press enter h ero.moveDown press enter h ero.moveLeft press enter …" at bounding box center [778, 221] width 267 height 212
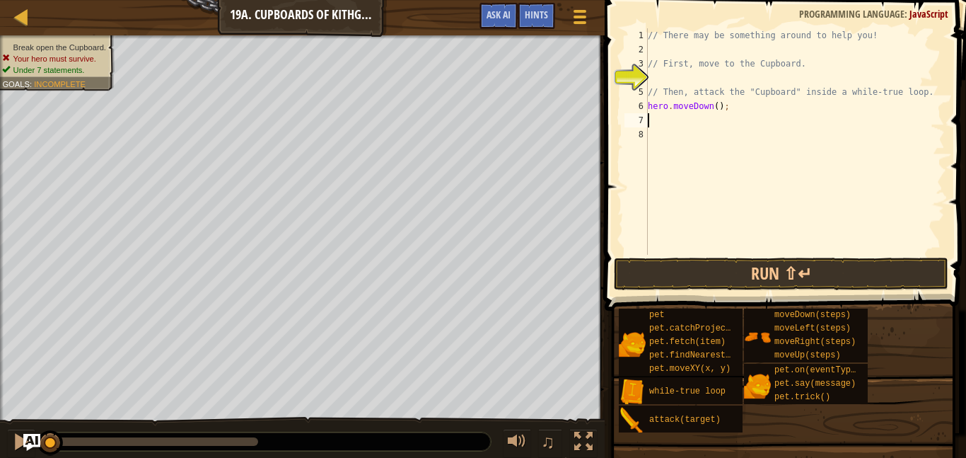
type textarea "h"
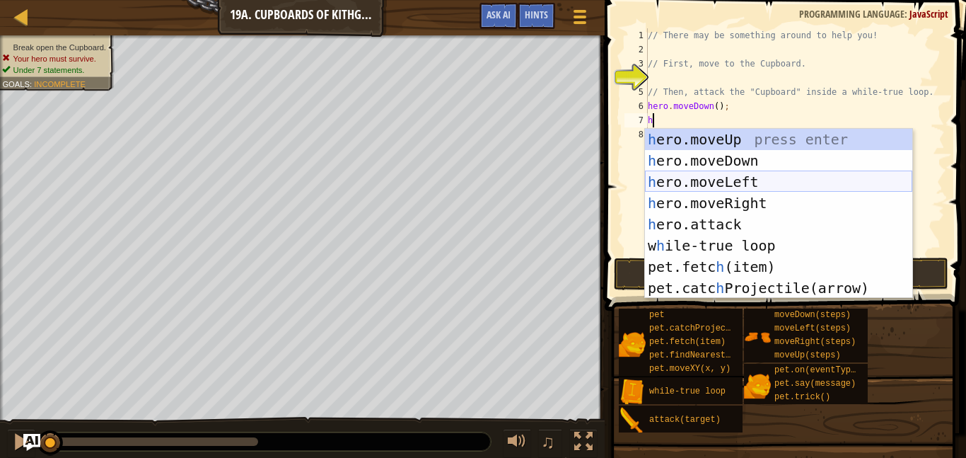
click at [716, 179] on div "h ero.moveUp press enter h ero.moveDown press enter h ero.moveLeft press enter …" at bounding box center [778, 235] width 267 height 212
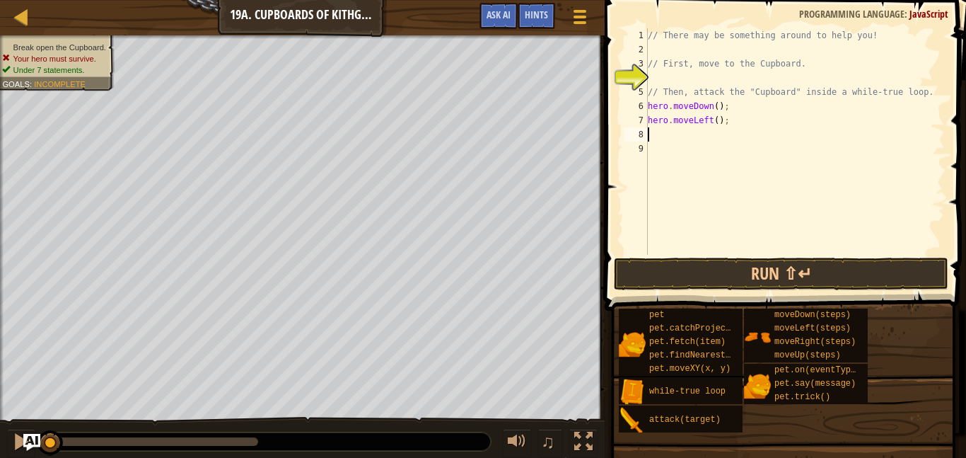
click at [714, 118] on div "// There may be something around to help you! // First, move to the Cupboard. /…" at bounding box center [795, 155] width 300 height 255
click at [719, 122] on div "// There may be something around to help you! // First, move to the Cupboard. /…" at bounding box center [795, 155] width 300 height 255
type textarea "hero.moveLeft(2);"
click at [717, 135] on div "// There may be something around to help you! // First, move to the Cupboard. /…" at bounding box center [795, 155] width 300 height 255
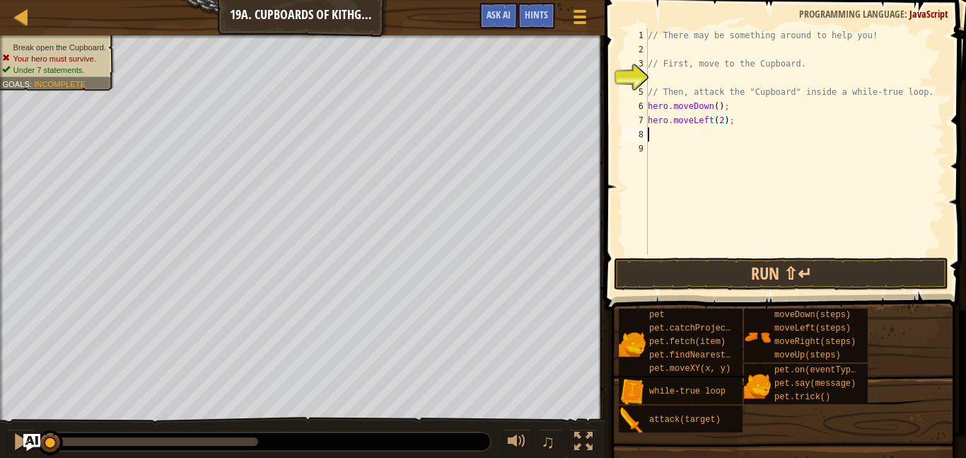
scroll to position [6, 0]
type textarea "h"
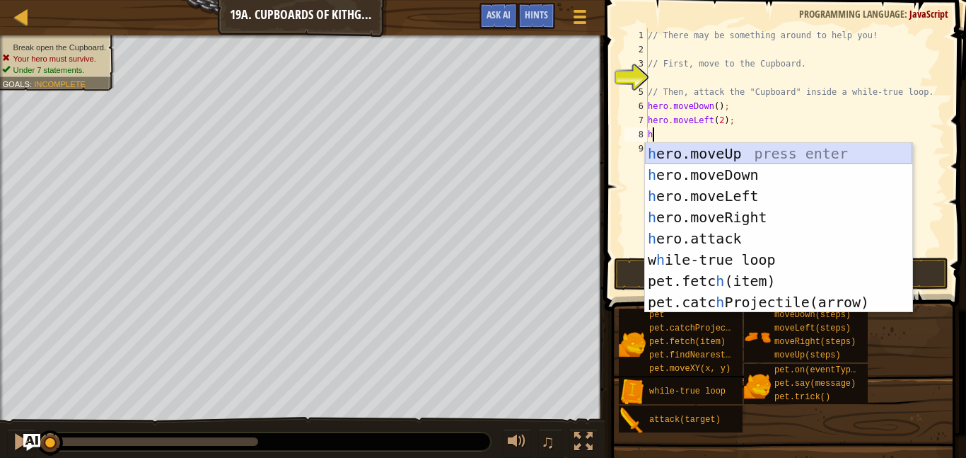
click at [732, 156] on div "h ero.moveUp press enter h ero.moveDown press enter h ero.moveLeft press enter …" at bounding box center [778, 249] width 267 height 212
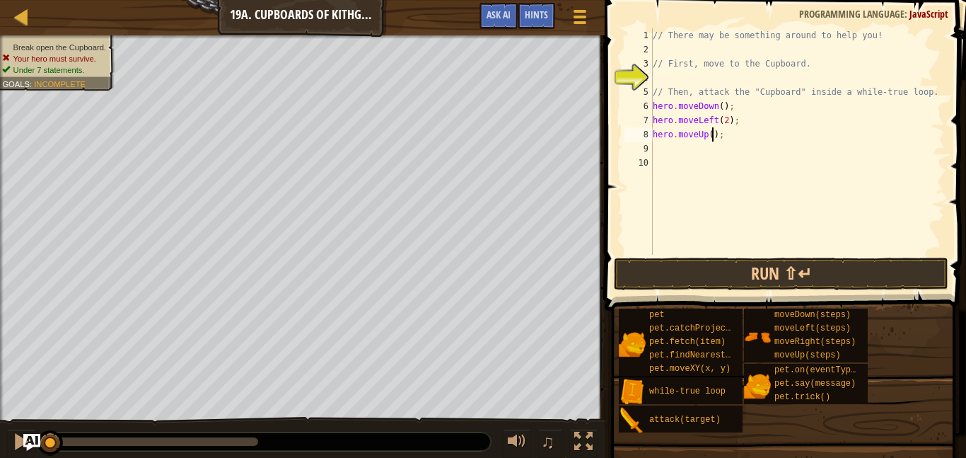
click at [712, 133] on div "// There may be something around to help you! // First, move to the Cupboard. /…" at bounding box center [797, 155] width 295 height 255
type textarea "hero.moveUp(2);"
click at [707, 146] on div "// There may be something around to help you! // First, move to the Cupboard. /…" at bounding box center [797, 155] width 295 height 255
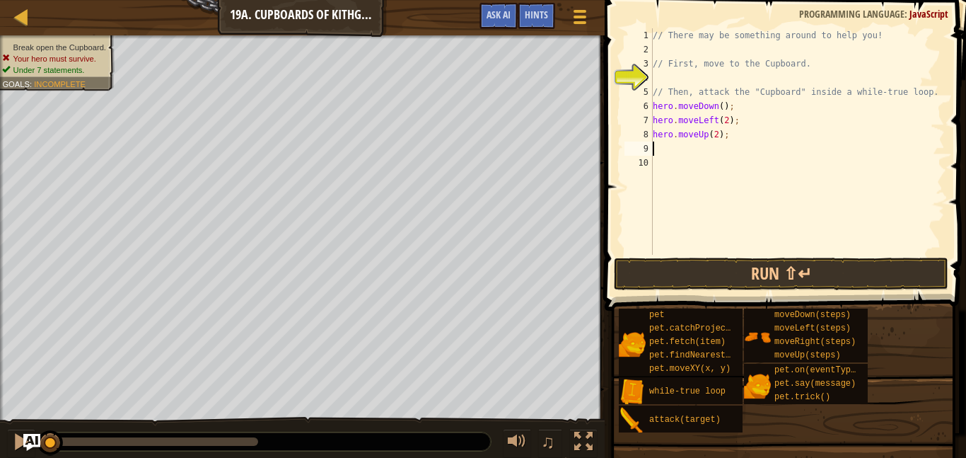
type textarea "h"
type textarea "w"
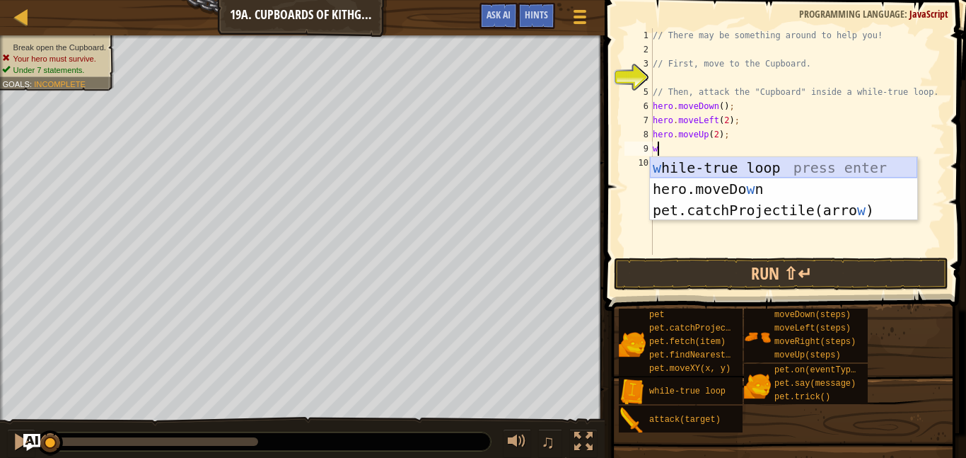
click at [725, 164] on div "w [PERSON_NAME]-true loop press enter hero.moveDo w n press enter pet.catchProj…" at bounding box center [783, 210] width 267 height 106
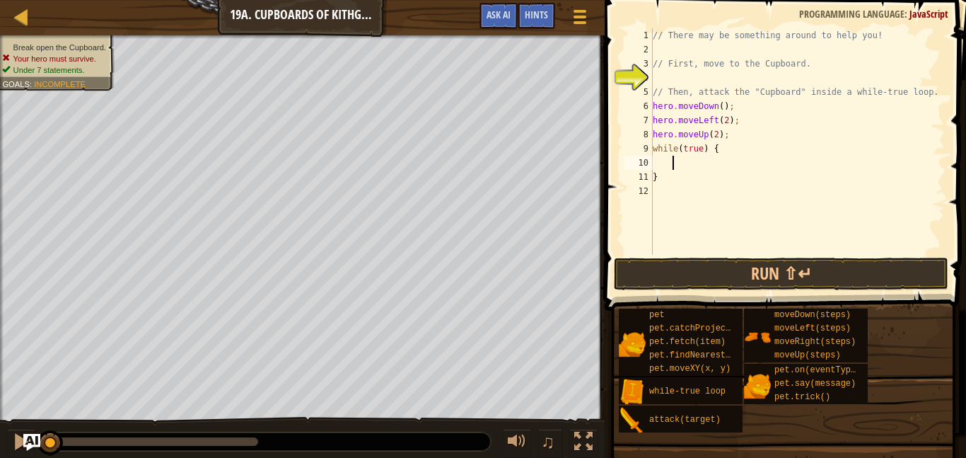
scroll to position [6, 3]
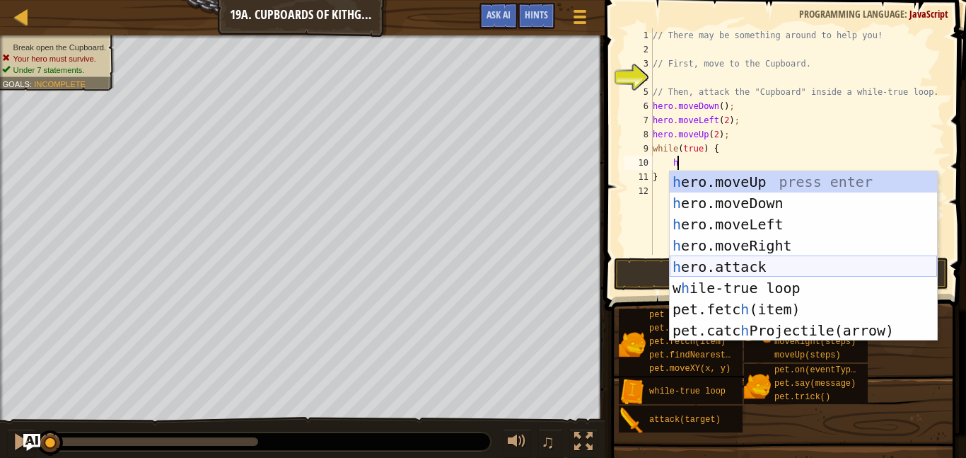
click at [729, 267] on div "h ero.moveUp press enter h ero.moveDown press enter h ero.moveLeft press enter …" at bounding box center [803, 277] width 267 height 212
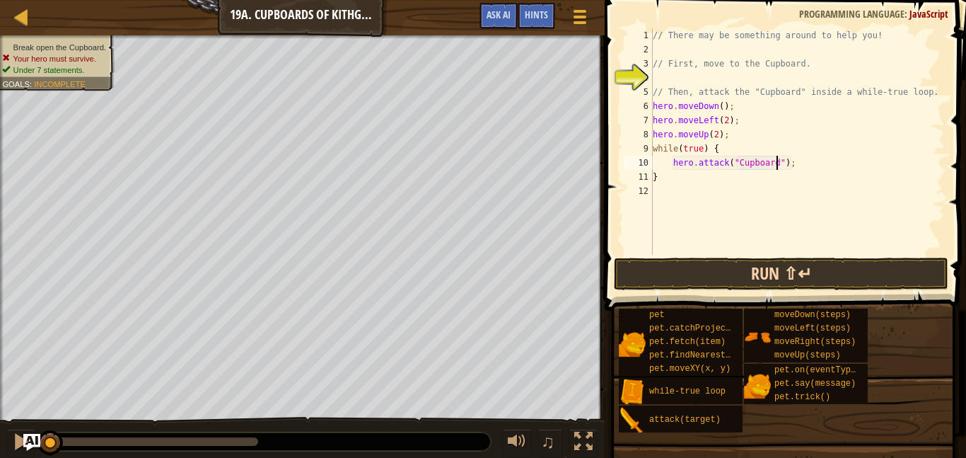
type textarea "hero.attack("Cupboard");"
click at [778, 277] on button "Run ⇧↵" at bounding box center [781, 273] width 335 height 33
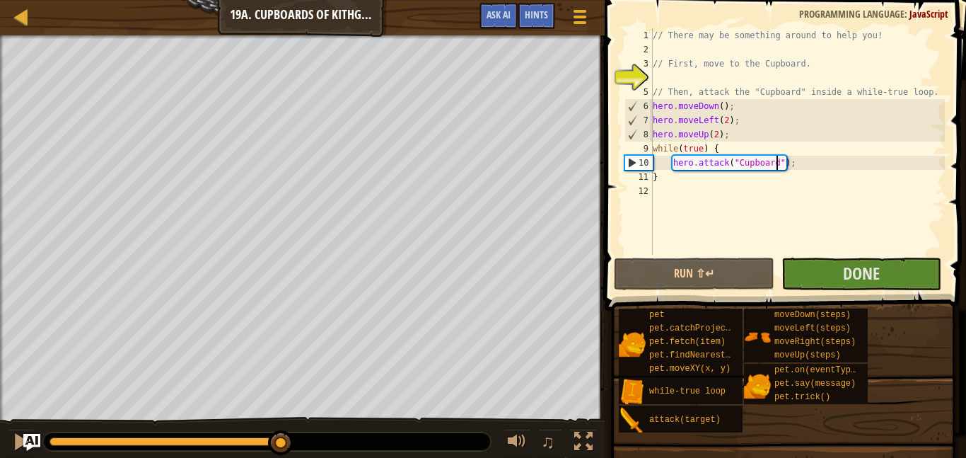
drag, startPoint x: 89, startPoint y: 440, endPoint x: 282, endPoint y: 446, distance: 193.2
click at [282, 446] on div at bounding box center [280, 442] width 25 height 25
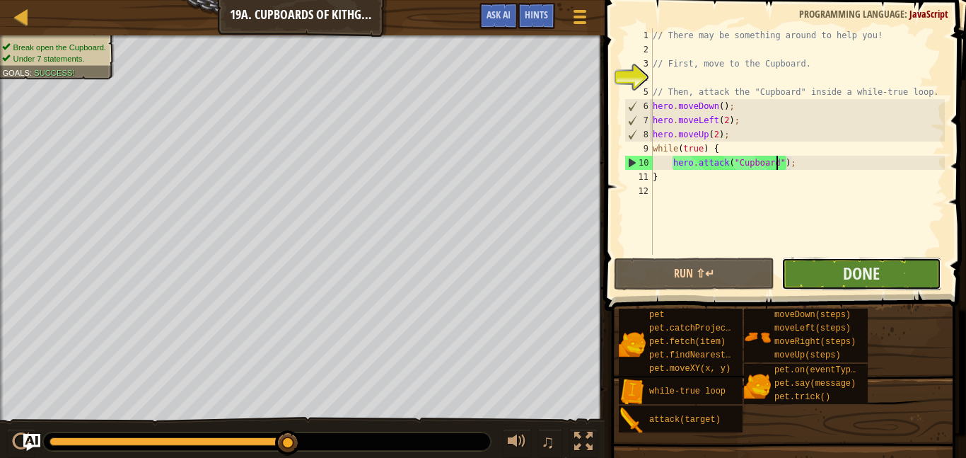
click at [840, 269] on button "Done" at bounding box center [862, 273] width 160 height 33
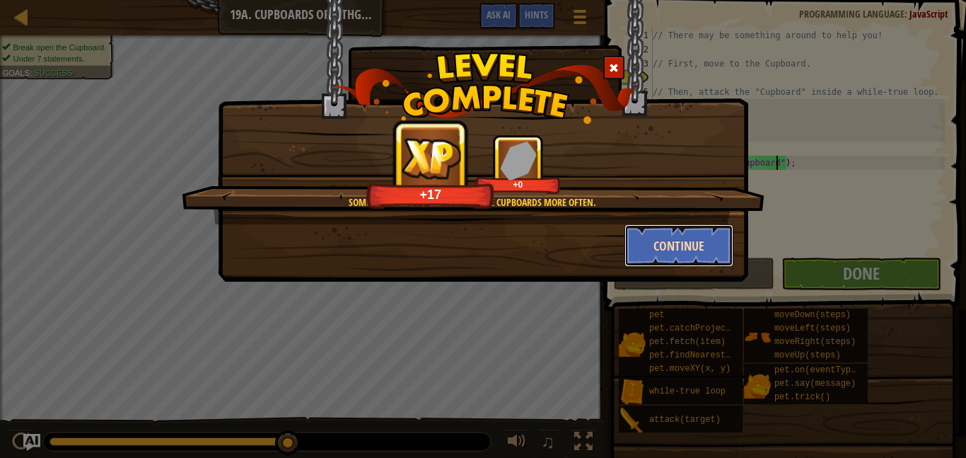
click at [673, 245] on button "Continue" at bounding box center [680, 245] width 110 height 42
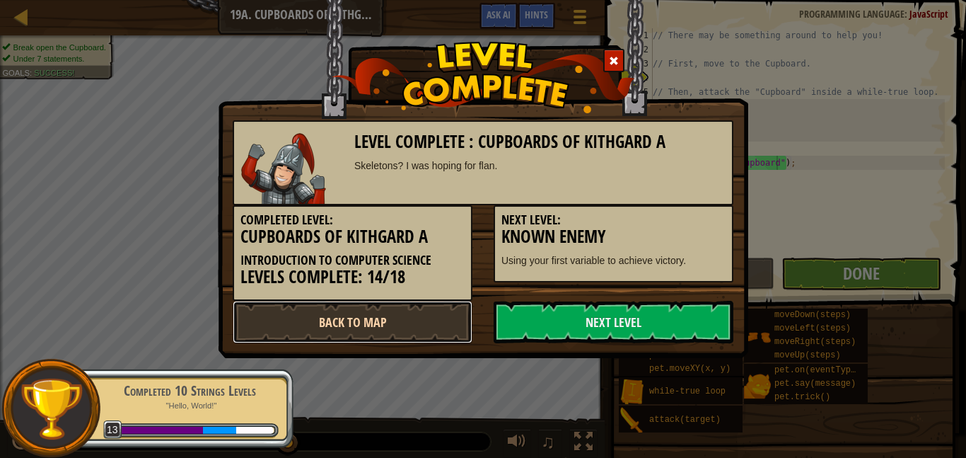
click at [388, 325] on link "Back to Map" at bounding box center [353, 322] width 240 height 42
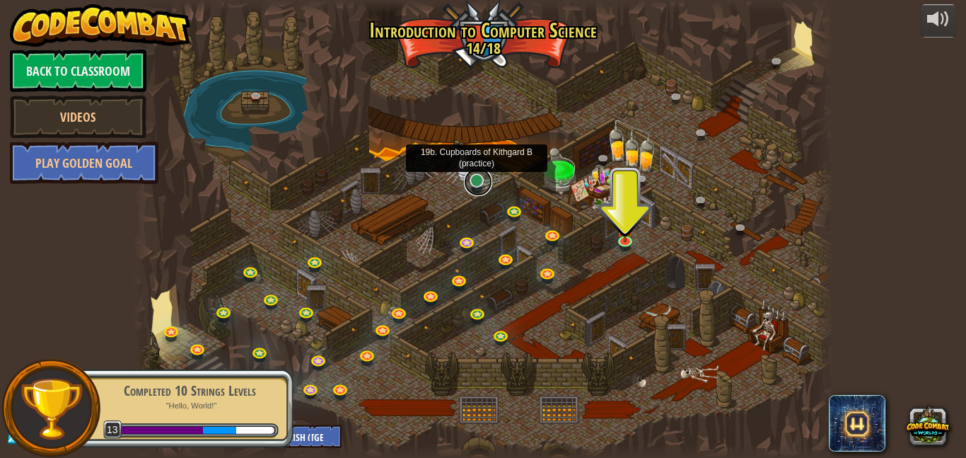
click at [471, 181] on link at bounding box center [478, 182] width 28 height 28
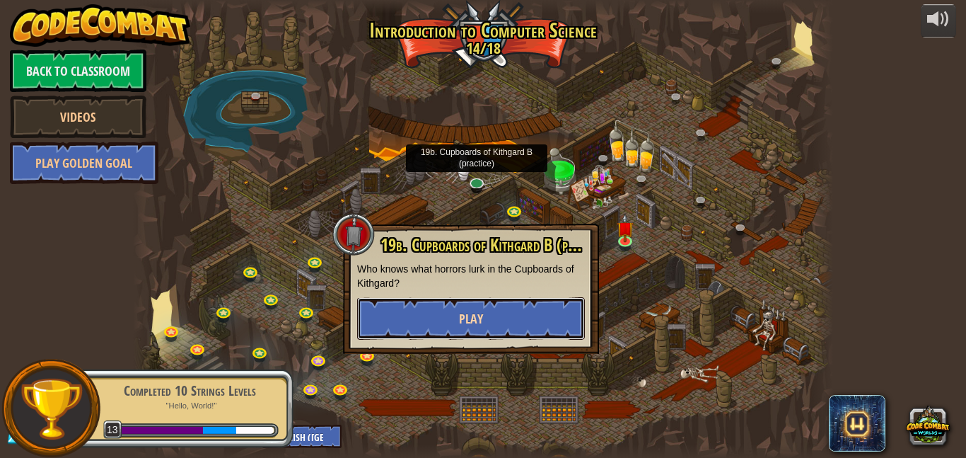
click at [522, 306] on button "Play" at bounding box center [471, 318] width 228 height 42
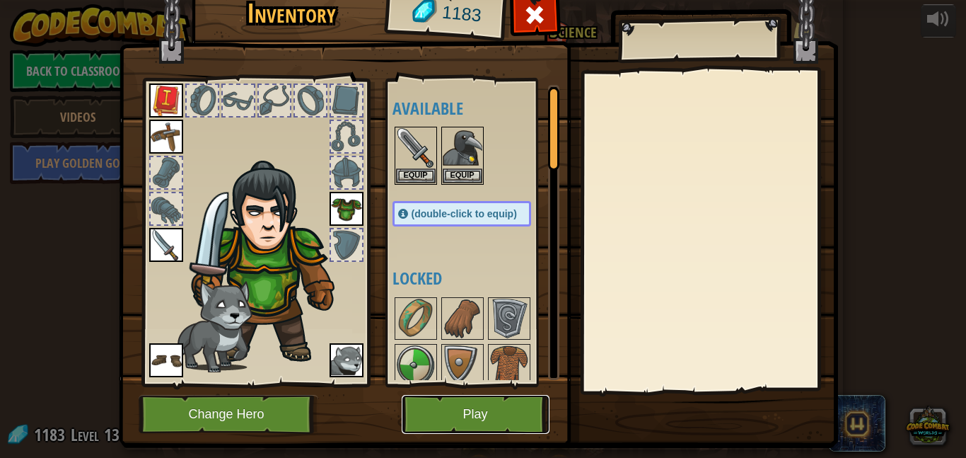
click at [473, 407] on button "Play" at bounding box center [476, 414] width 148 height 39
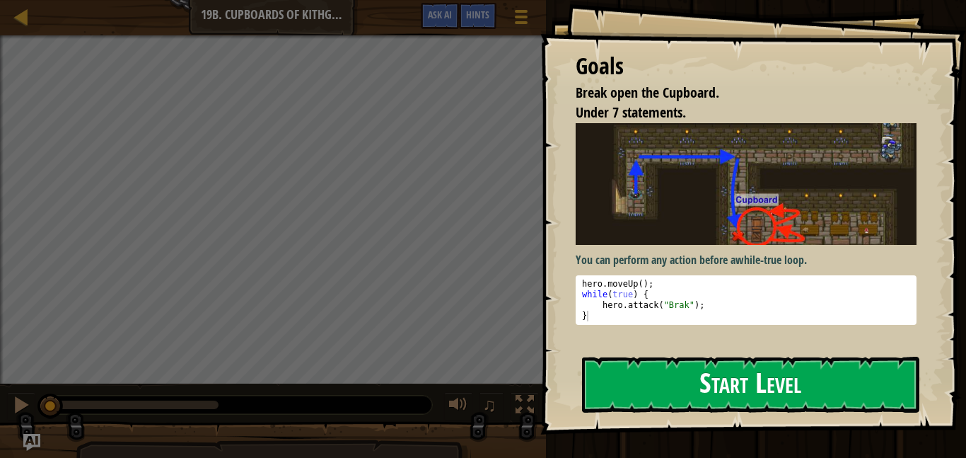
click at [637, 244] on img at bounding box center [746, 184] width 341 height 122
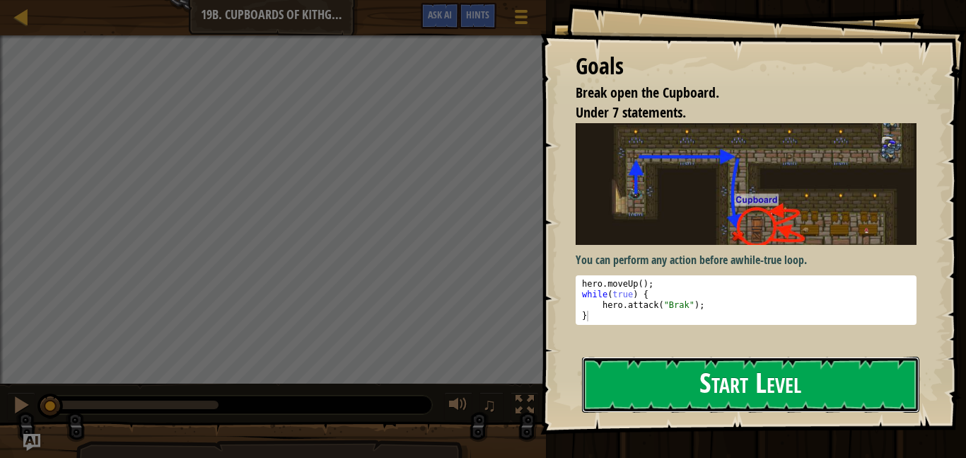
click at [620, 371] on button "Start Level" at bounding box center [750, 385] width 337 height 56
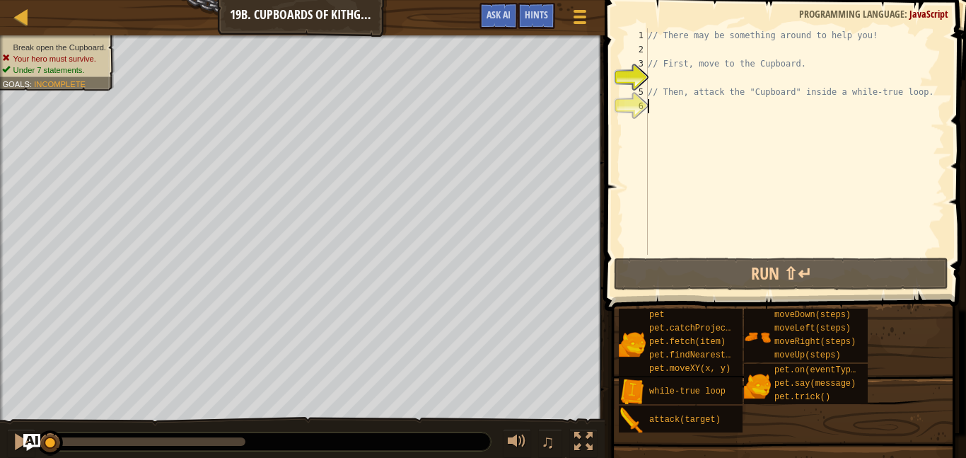
click at [692, 111] on div "// There may be something around to help you! // First, move to the Cupboard. /…" at bounding box center [795, 155] width 300 height 255
type textarea "h"
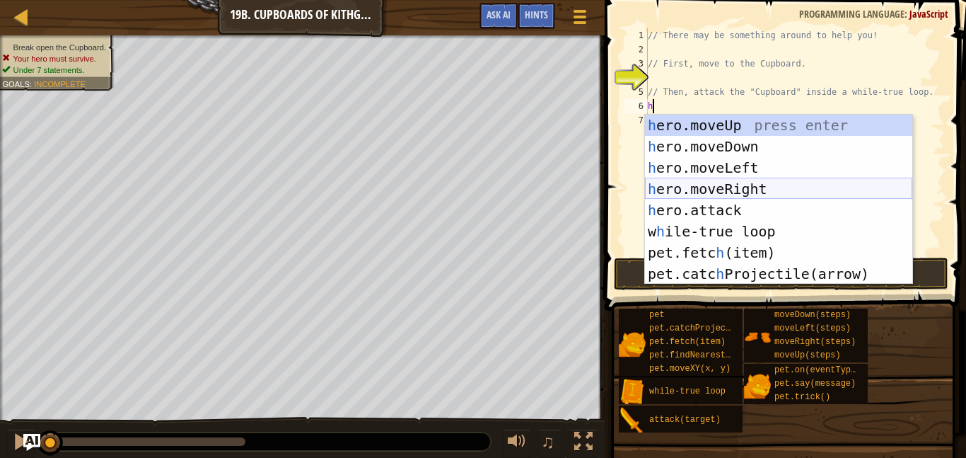
click at [717, 183] on div "h ero.moveUp press enter h ero.moveDown press enter h ero.moveLeft press enter …" at bounding box center [778, 221] width 267 height 212
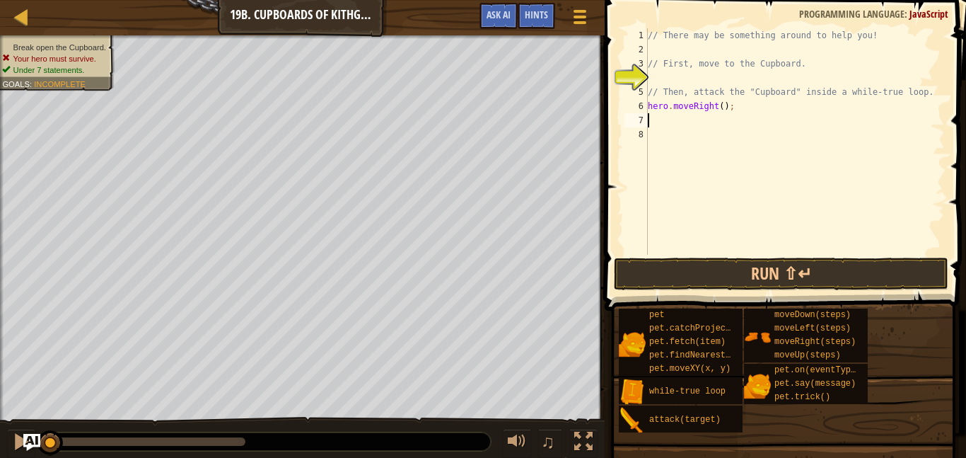
type textarea "h"
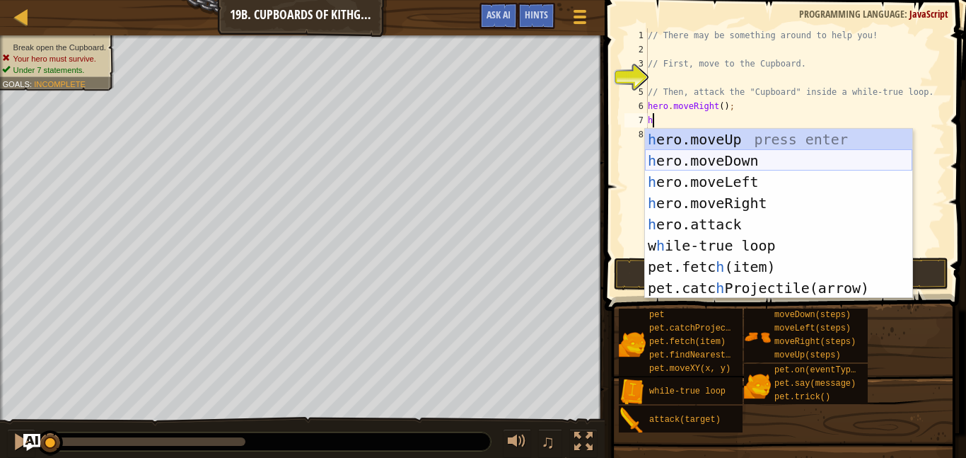
click at [723, 153] on div "h ero.moveUp press enter h ero.moveDown press enter h ero.moveLeft press enter …" at bounding box center [778, 235] width 267 height 212
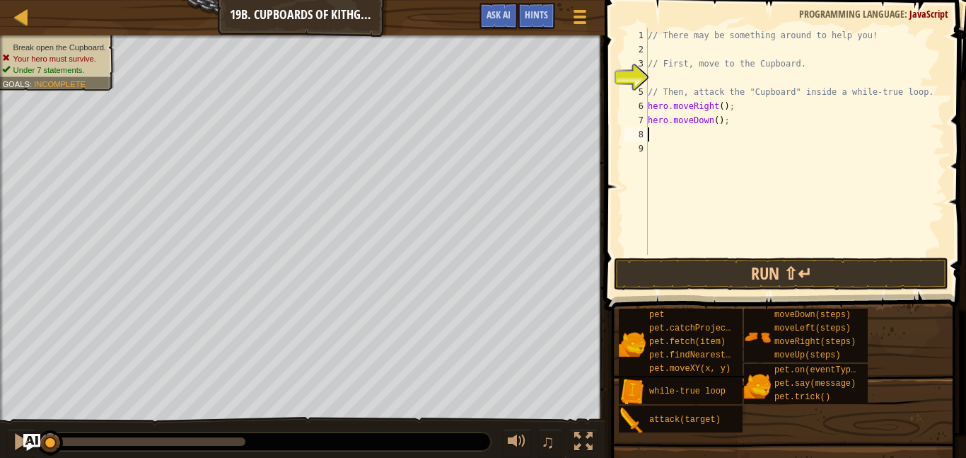
type textarea "h"
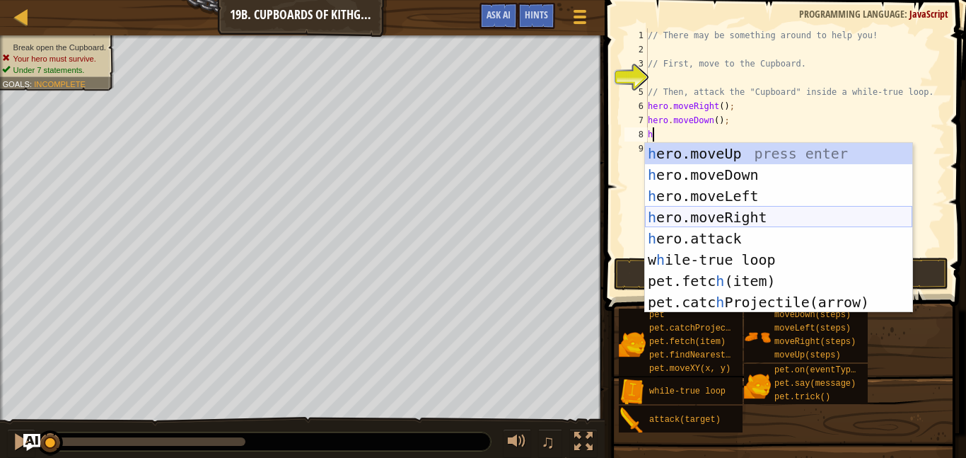
click at [733, 214] on div "h ero.moveUp press enter h ero.moveDown press enter h ero.moveLeft press enter …" at bounding box center [778, 249] width 267 height 212
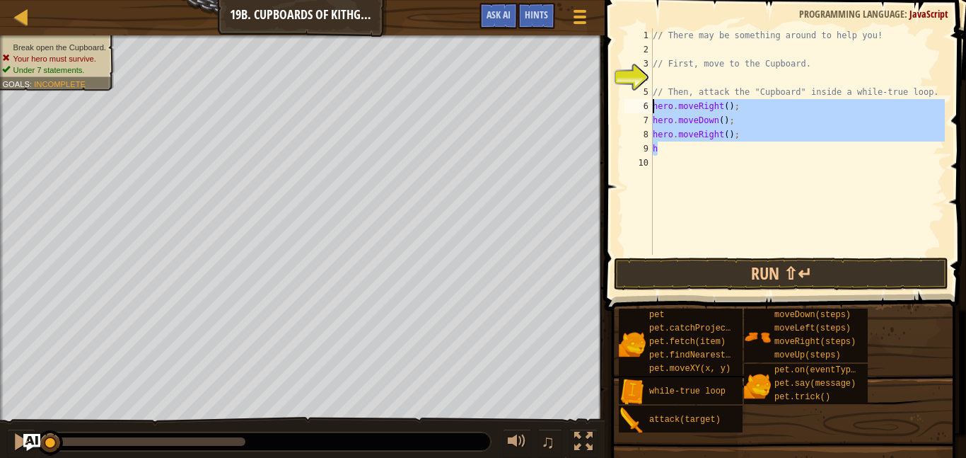
drag, startPoint x: 719, startPoint y: 146, endPoint x: 652, endPoint y: 106, distance: 78.0
click at [652, 106] on div "h 1 2 3 4 5 6 7 8 9 10 // There may be something around to help you! // First, …" at bounding box center [783, 141] width 323 height 226
type textarea "w"
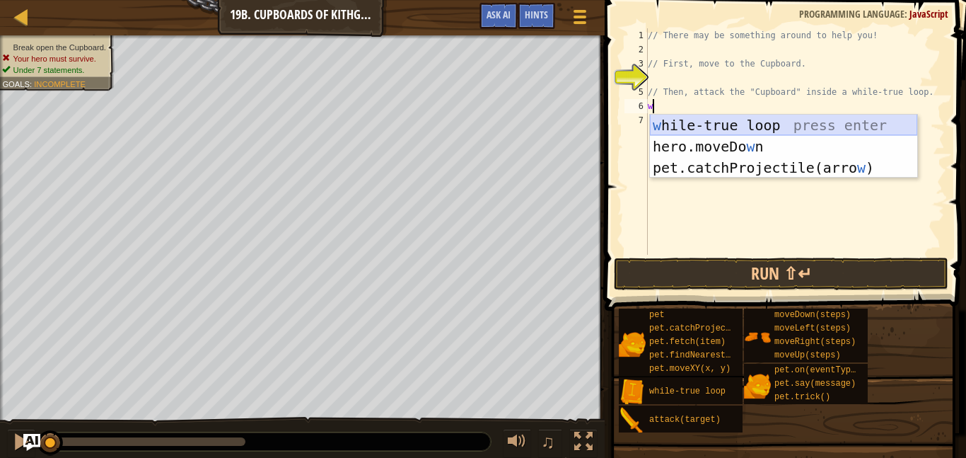
click at [673, 124] on div "w [PERSON_NAME]-true loop press enter hero.moveDo w n press enter pet.catchProj…" at bounding box center [783, 168] width 267 height 106
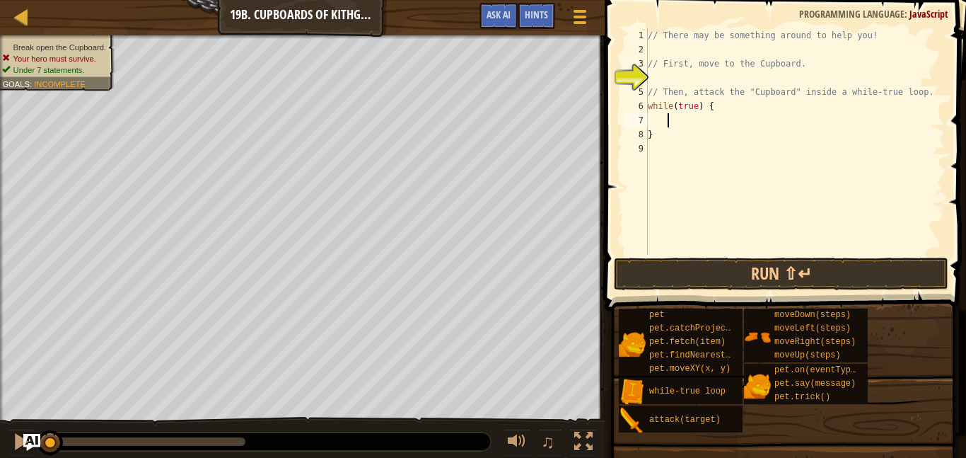
type textarea "h"
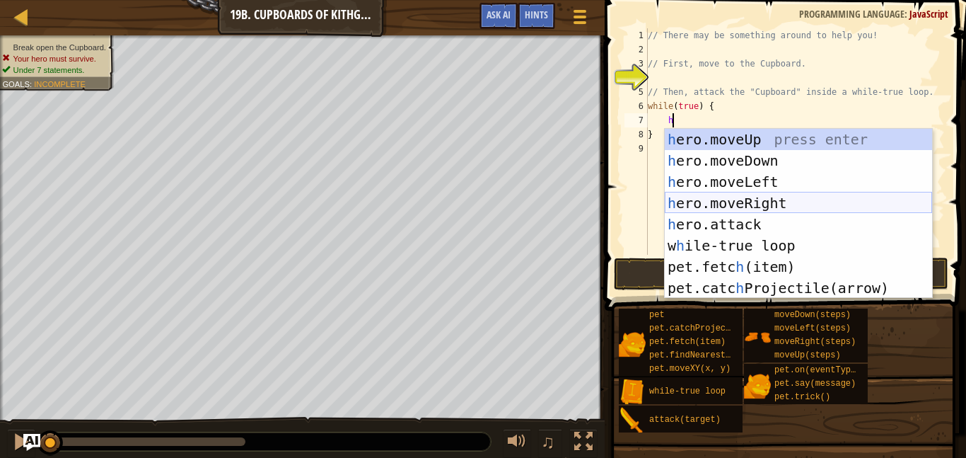
click at [717, 204] on div "h ero.moveUp press enter h ero.moveDown press enter h ero.moveLeft press enter …" at bounding box center [798, 235] width 267 height 212
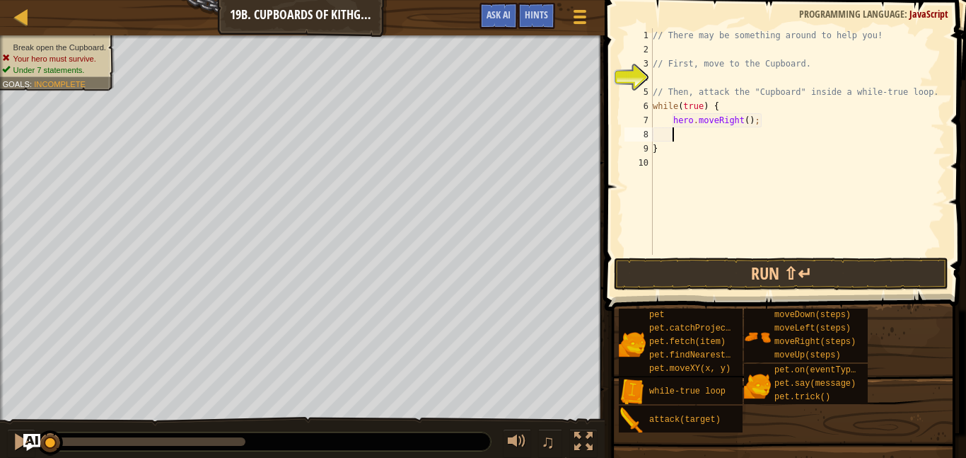
type textarea "h"
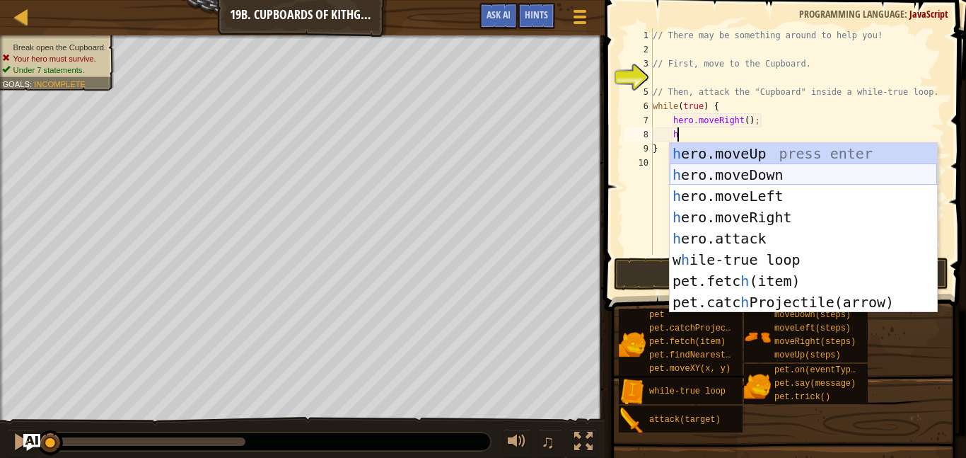
click at [726, 180] on div "h ero.moveUp press enter h ero.moveDown press enter h ero.moveLeft press enter …" at bounding box center [803, 249] width 267 height 212
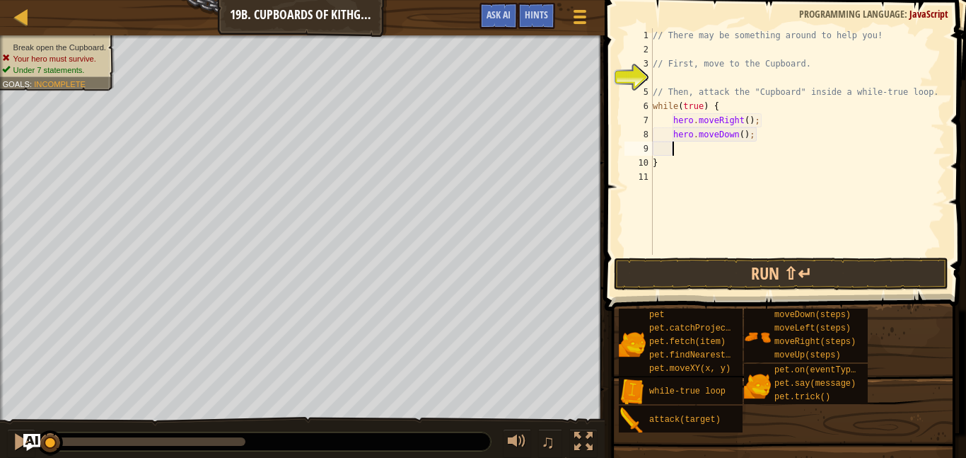
click at [709, 187] on div "// There may be something around to help you! // First, move to the Cupboard. /…" at bounding box center [797, 155] width 295 height 255
type textarea "h"
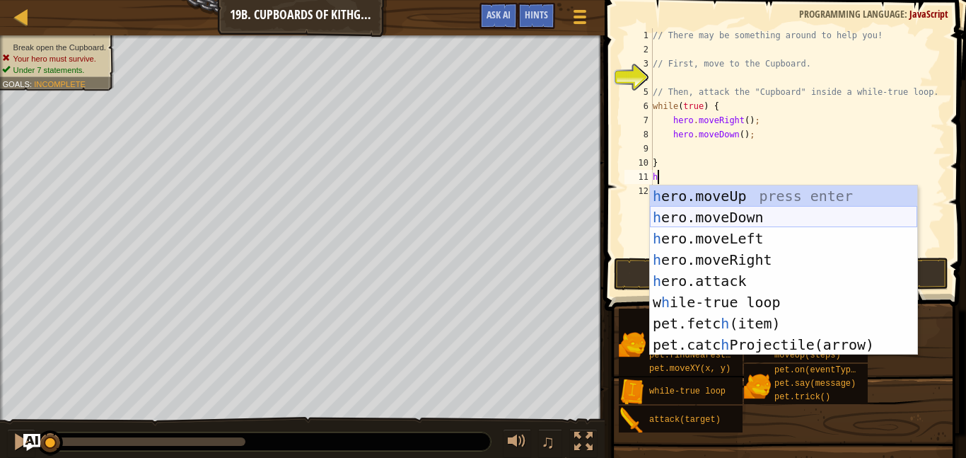
click at [733, 214] on div "h ero.moveUp press enter h ero.moveDown press enter h ero.moveLeft press enter …" at bounding box center [783, 291] width 267 height 212
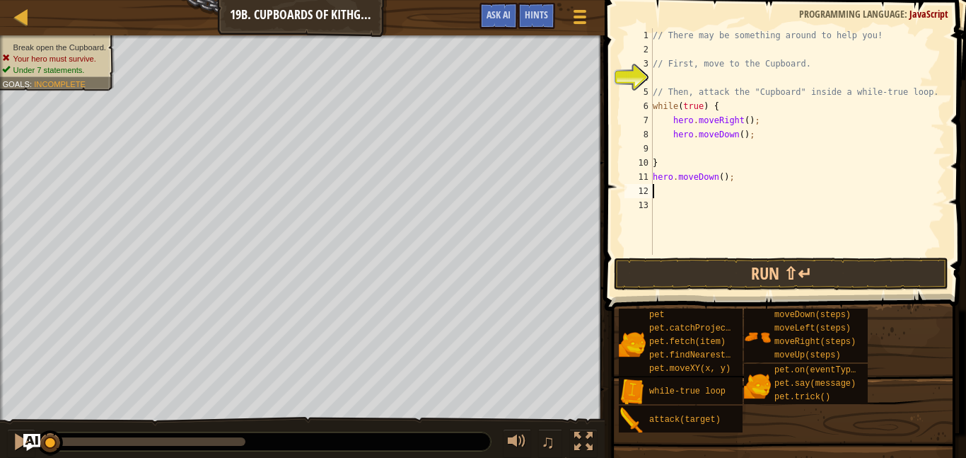
type textarea "w"
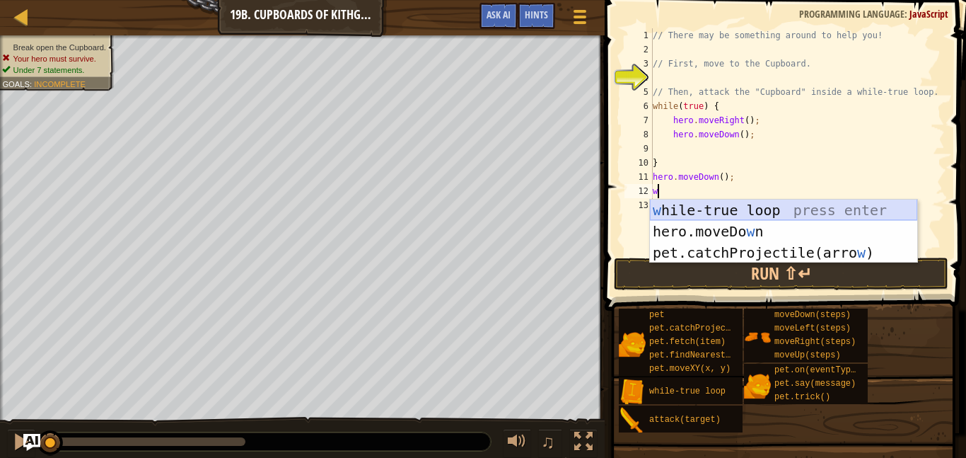
click at [734, 207] on div "w [PERSON_NAME]-true loop press enter hero.moveDo w n press enter pet.catchProj…" at bounding box center [783, 252] width 267 height 106
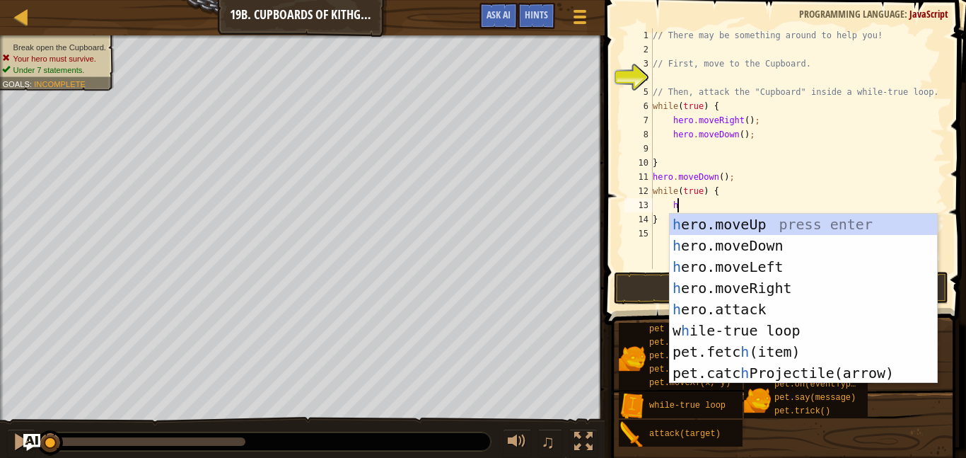
scroll to position [6, 3]
click at [761, 312] on div "h ero.moveUp press enter h ero.moveDown press enter h ero.moveLeft press enter …" at bounding box center [803, 320] width 267 height 212
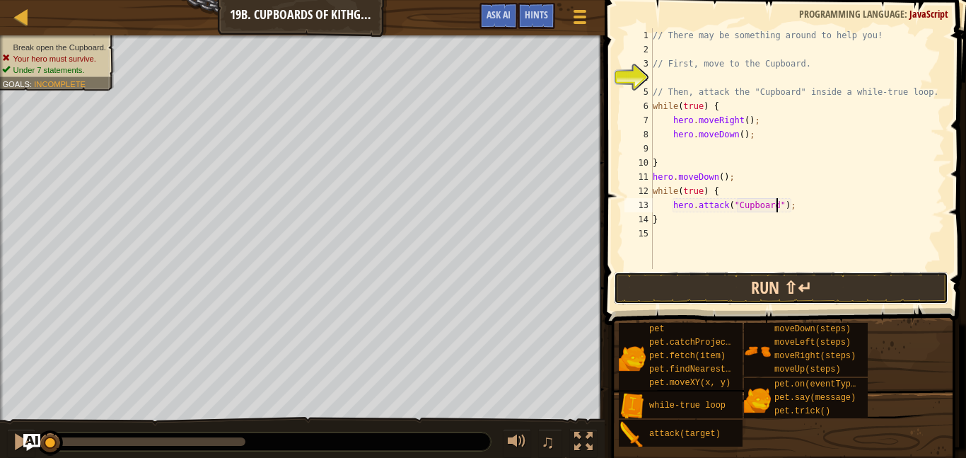
click at [760, 289] on button "Run ⇧↵" at bounding box center [781, 288] width 335 height 33
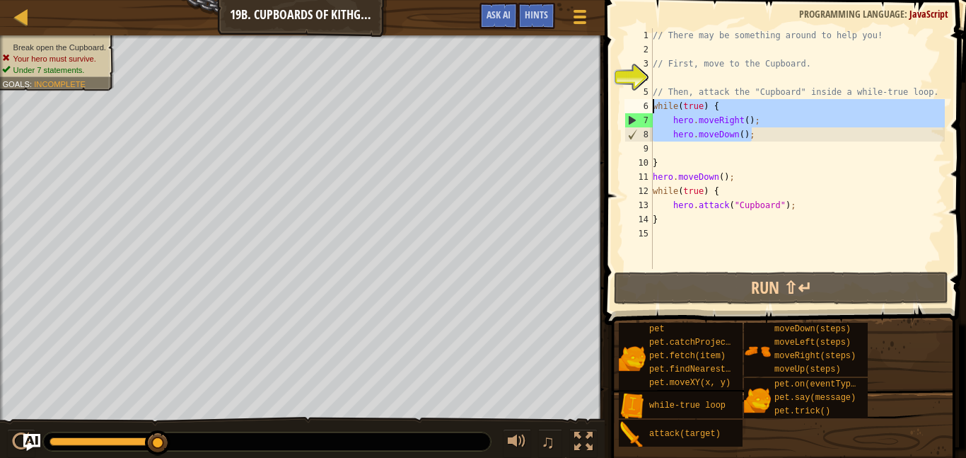
drag, startPoint x: 764, startPoint y: 138, endPoint x: 651, endPoint y: 106, distance: 116.9
click at [651, 106] on div "hero.attack("Cupboard"); 1 2 3 4 5 6 7 8 9 10 11 12 13 14 15 // There may be so…" at bounding box center [783, 148] width 323 height 240
type textarea "h"
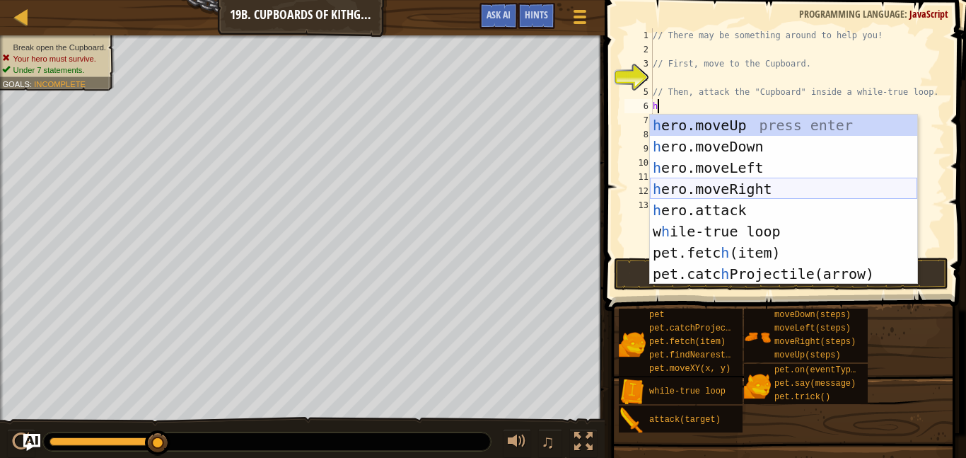
click at [712, 188] on div "h ero.moveUp press enter h ero.moveDown press enter h ero.moveLeft press enter …" at bounding box center [783, 221] width 267 height 212
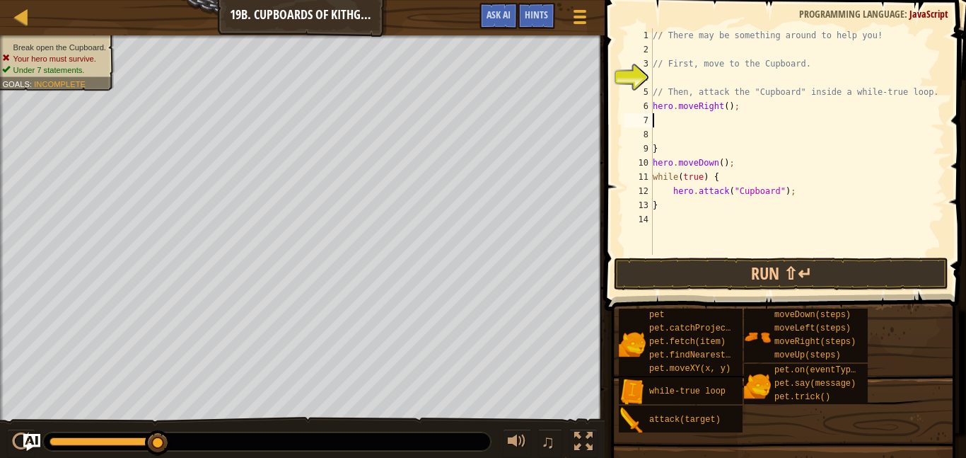
type textarea "h"
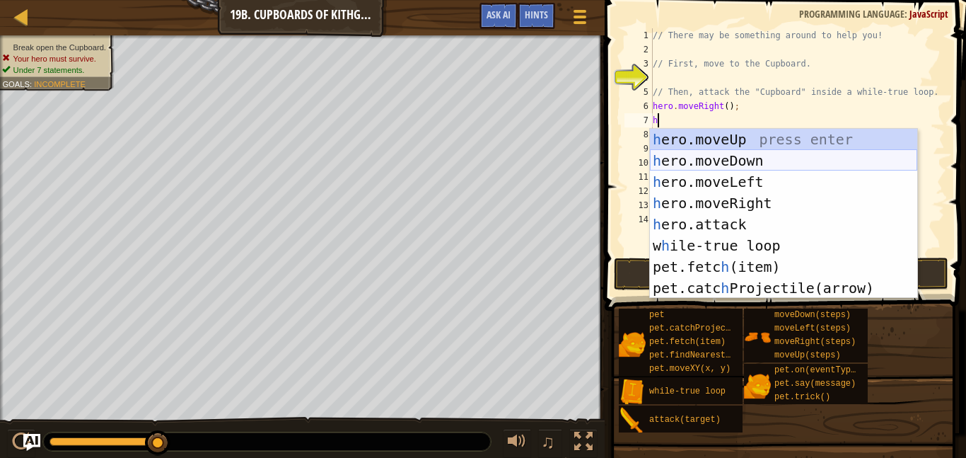
click at [712, 163] on div "h ero.moveUp press enter h ero.moveDown press enter h ero.moveLeft press enter …" at bounding box center [783, 235] width 267 height 212
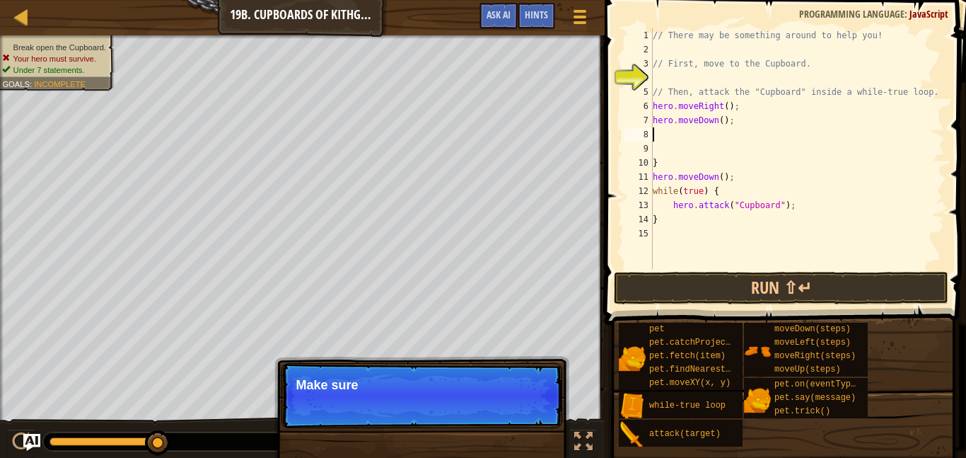
type textarea "h"
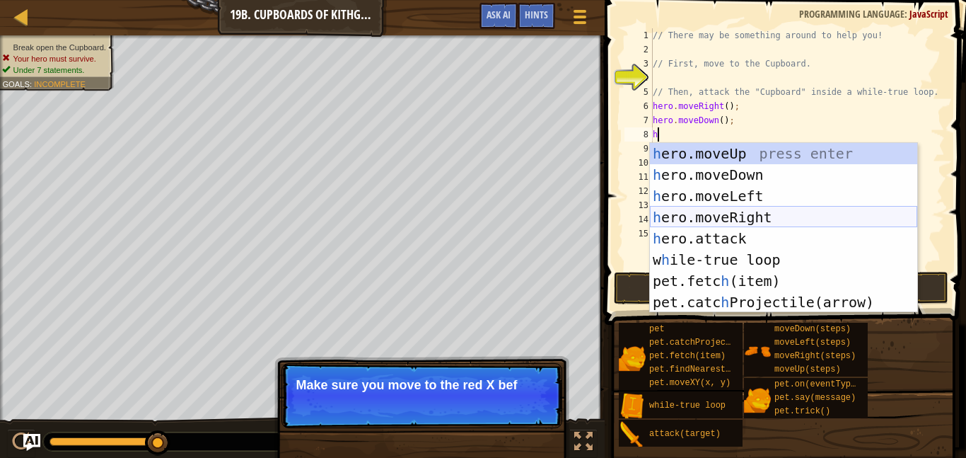
click at [731, 215] on div "h ero.moveUp press enter h ero.moveDown press enter h ero.moveLeft press enter …" at bounding box center [783, 249] width 267 height 212
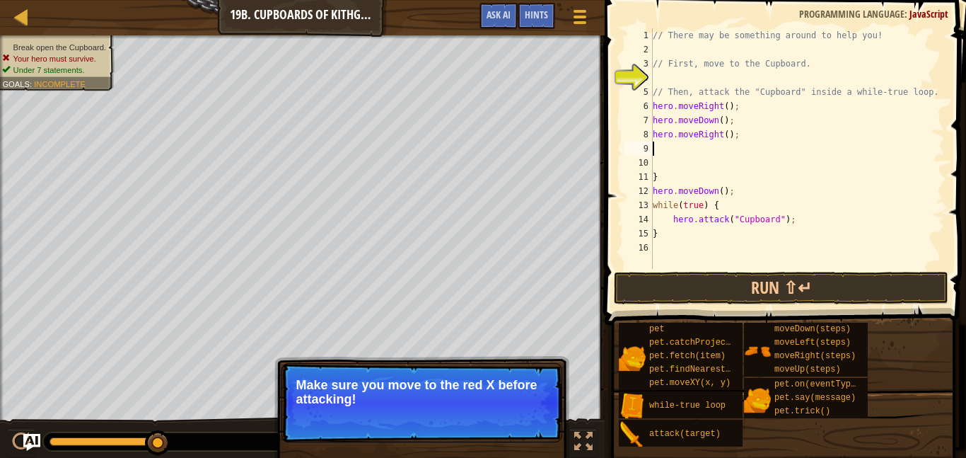
click at [724, 191] on div "// There may be something around to help you! // First, move to the Cupboard. /…" at bounding box center [797, 162] width 295 height 269
click at [712, 181] on div "// There may be something around to help you! // First, move to the Cupboard. /…" at bounding box center [797, 162] width 295 height 269
type textarea "}"
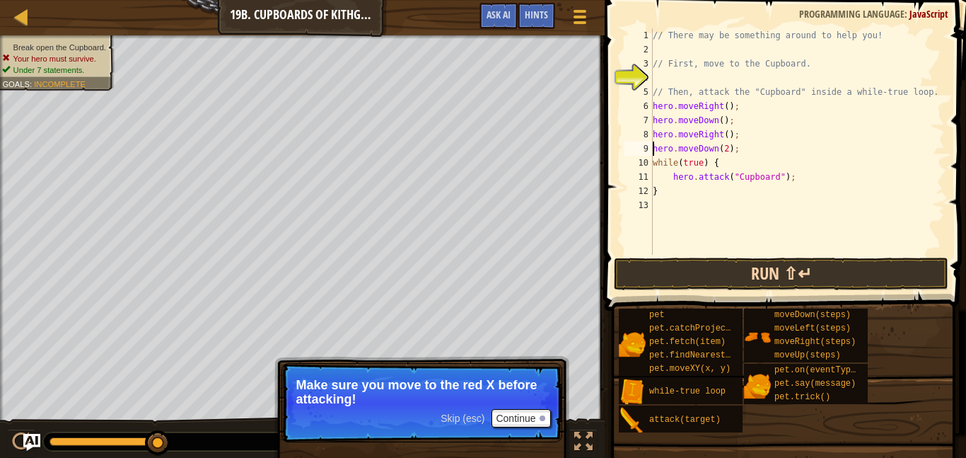
type textarea "hero.moveDown(2);"
click at [759, 272] on button "Run ⇧↵" at bounding box center [781, 273] width 335 height 33
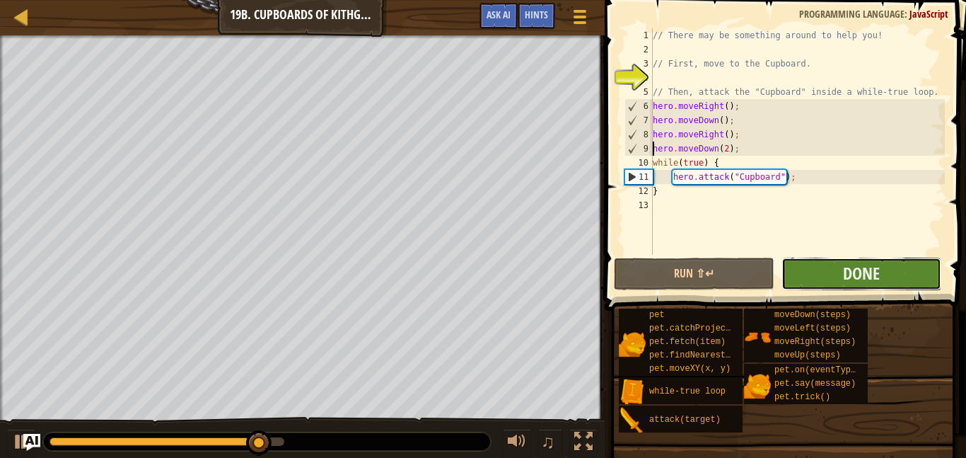
click at [826, 270] on button "Done" at bounding box center [862, 273] width 160 height 33
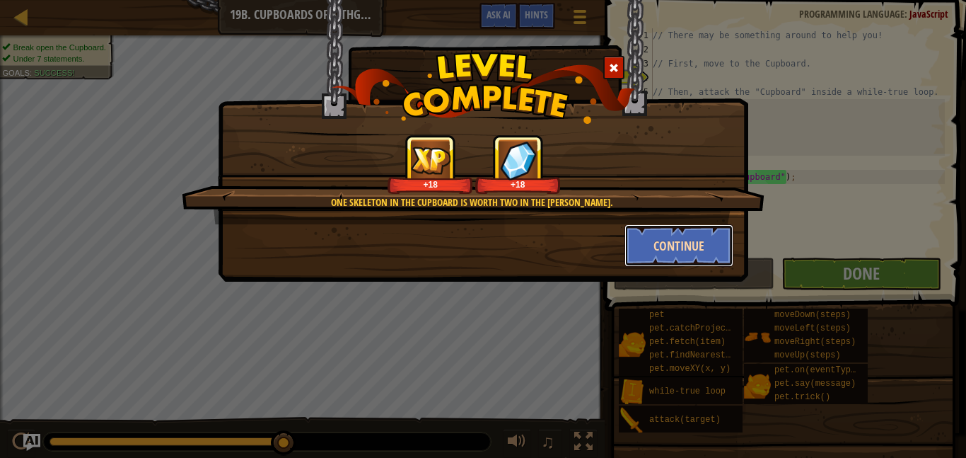
click at [659, 236] on button "Continue" at bounding box center [680, 245] width 110 height 42
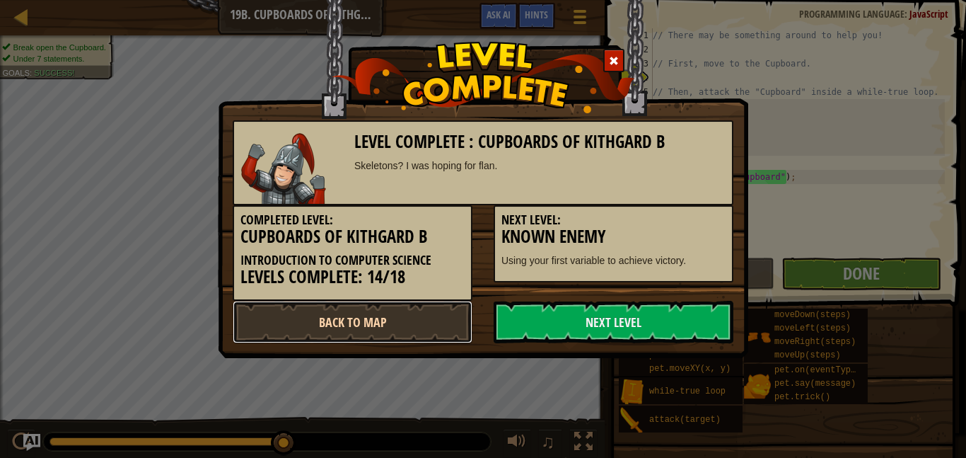
click at [402, 323] on link "Back to Map" at bounding box center [353, 322] width 240 height 42
